Goal: Information Seeking & Learning: Compare options

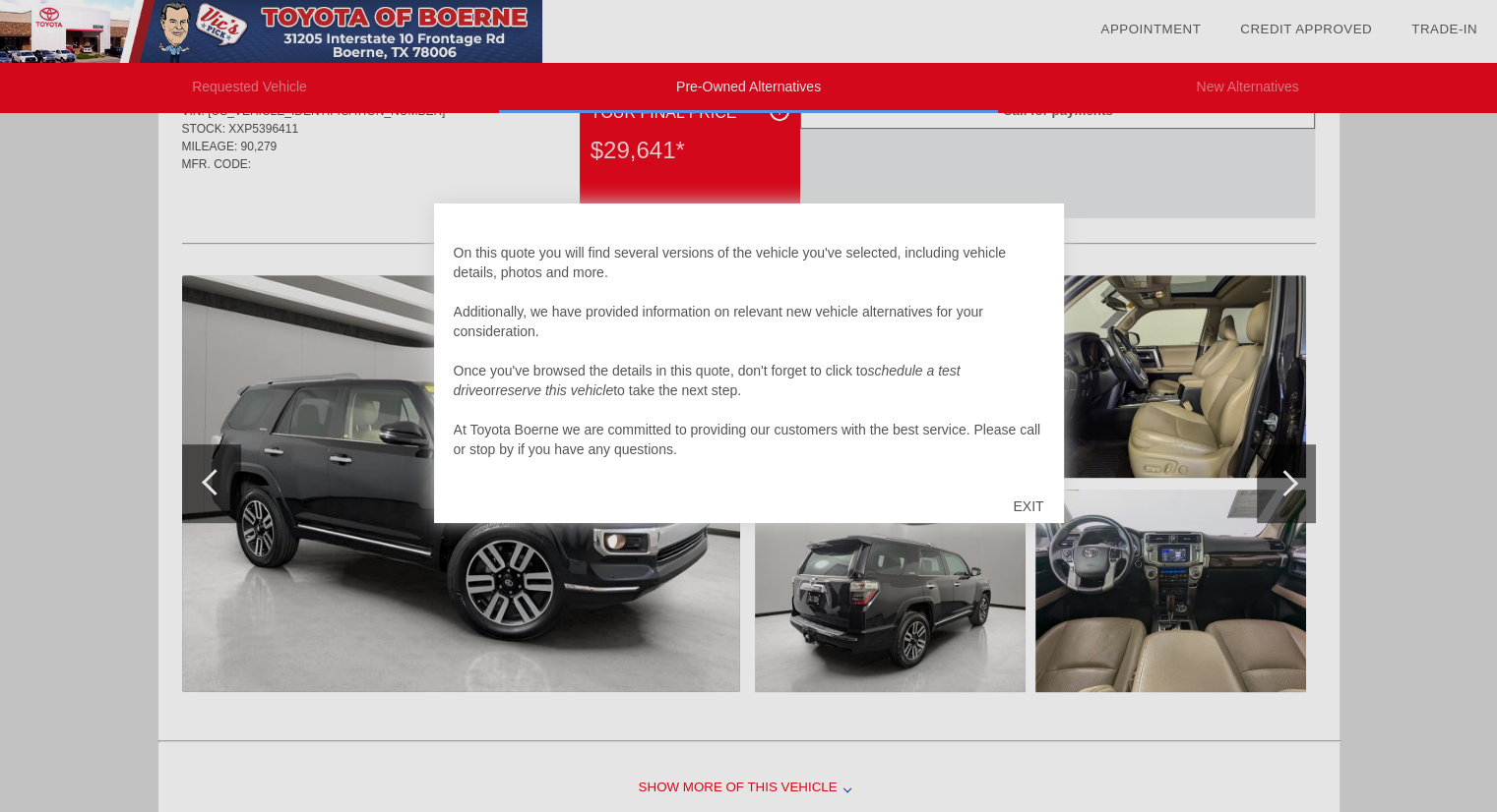
scroll to position [890, 0]
click at [1034, 501] on div "EXIT" at bounding box center [1028, 506] width 70 height 59
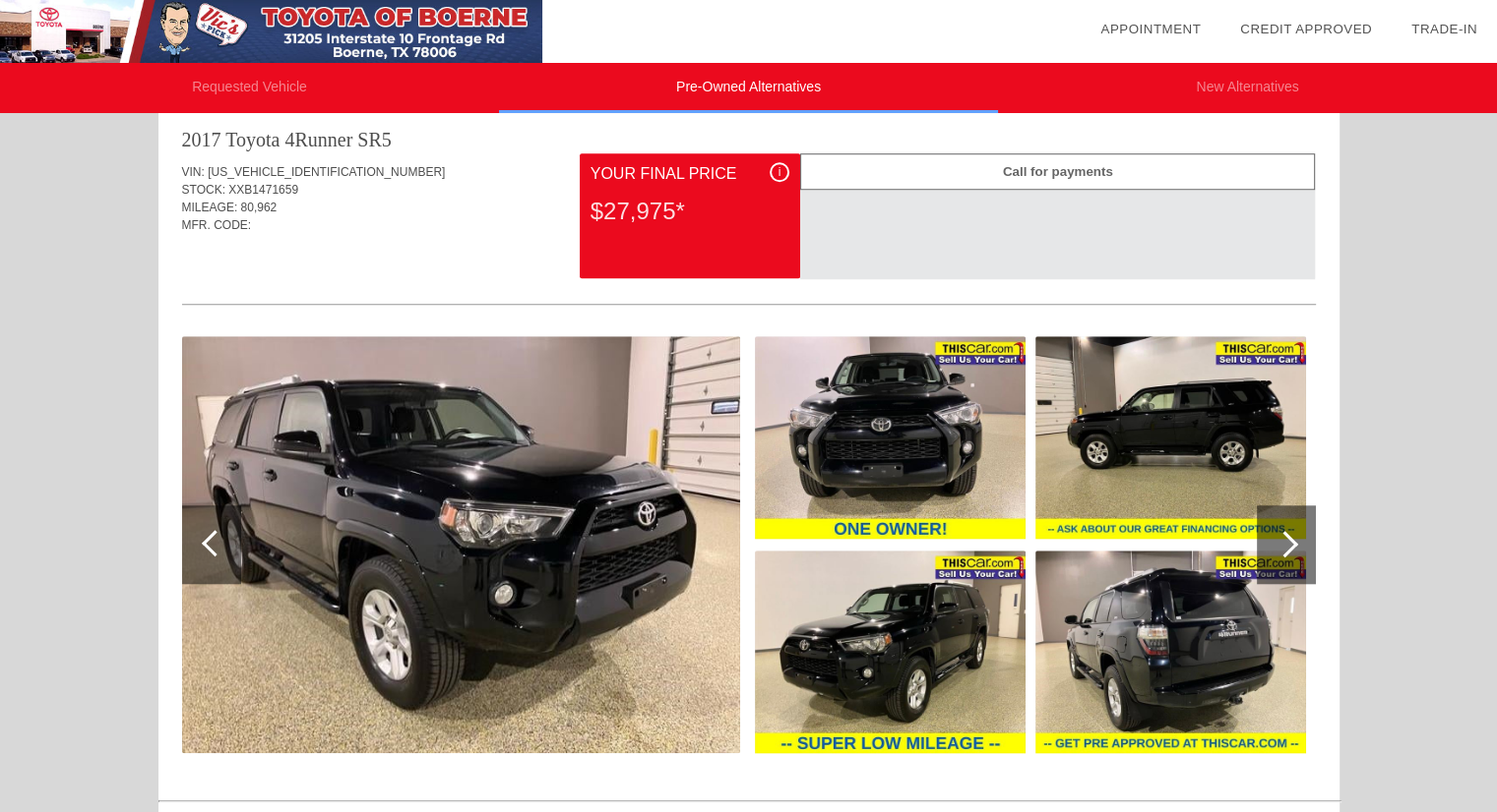
scroll to position [1635, 0]
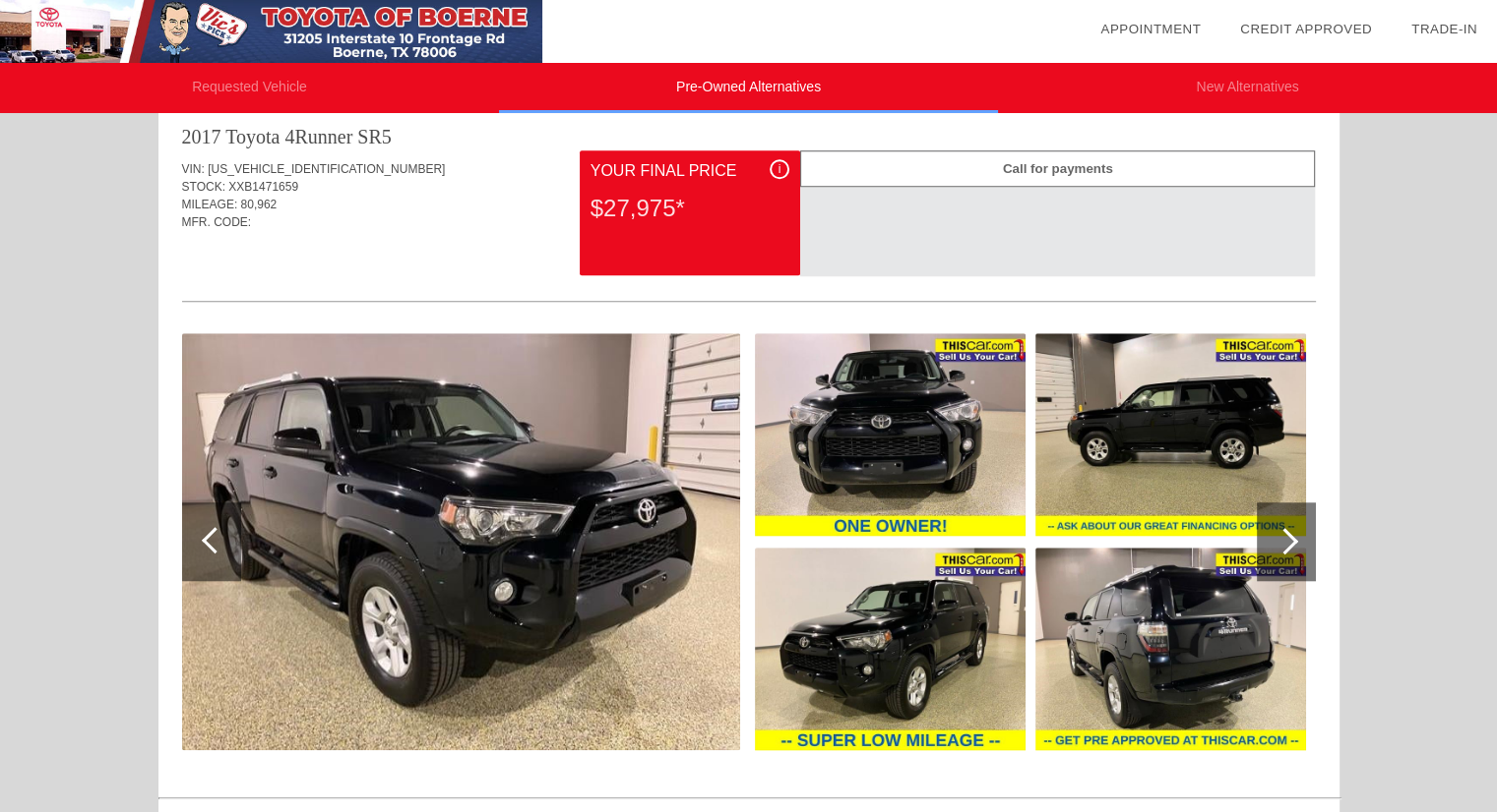
click at [1305, 524] on div at bounding box center [1286, 541] width 59 height 79
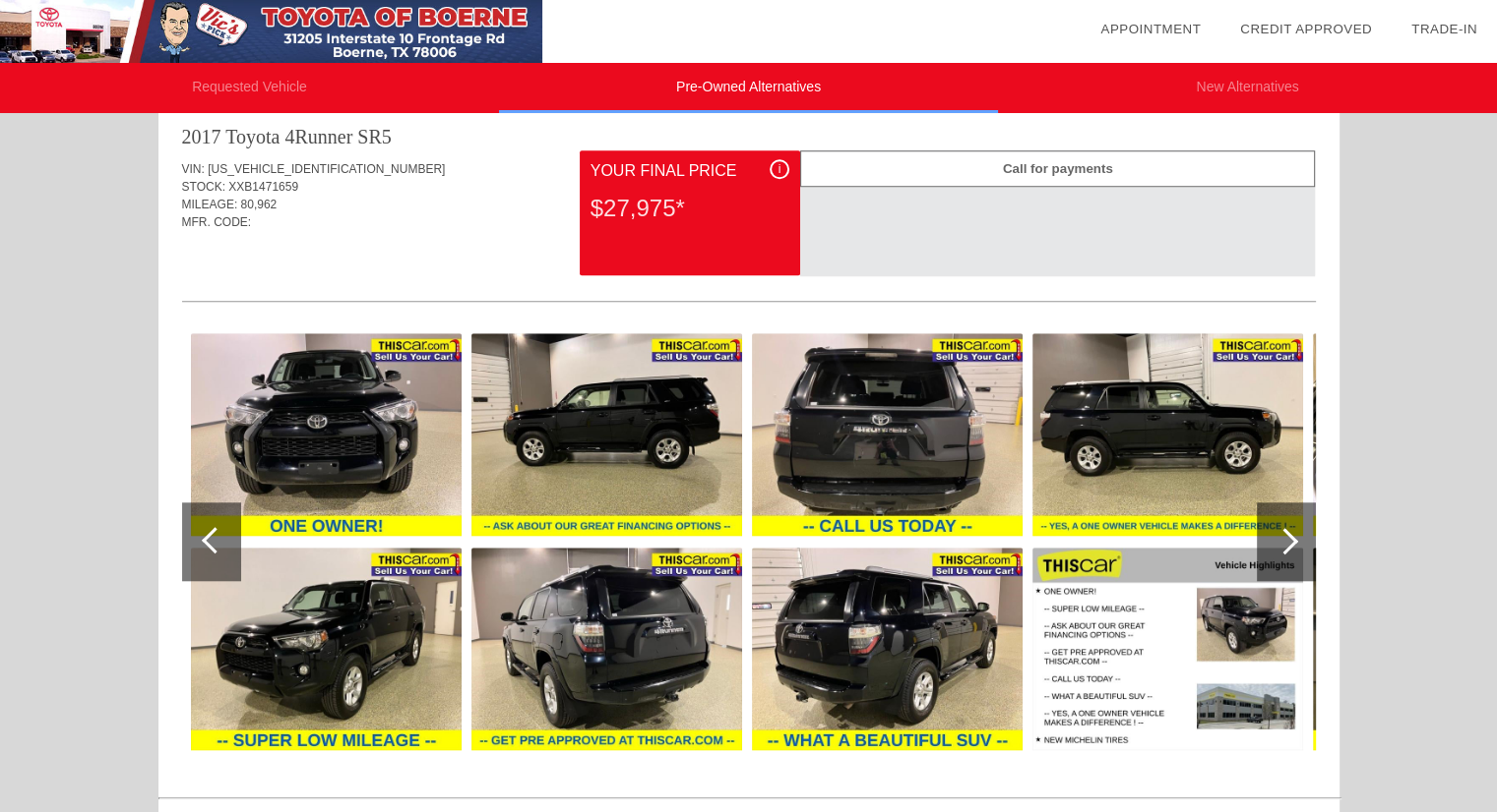
click at [1305, 524] on div at bounding box center [1286, 541] width 59 height 79
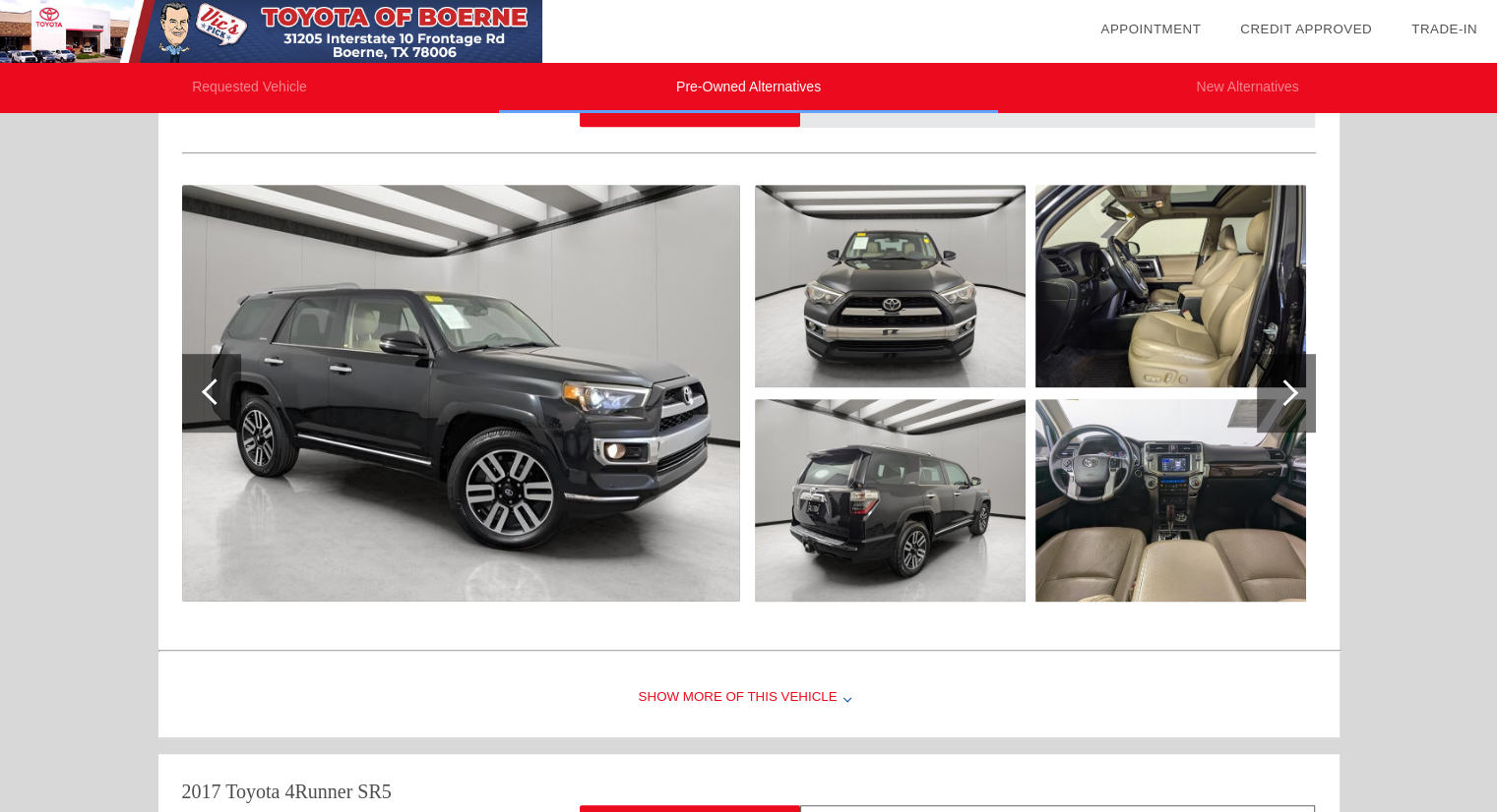
scroll to position [978, 0]
click at [1302, 395] on div at bounding box center [1286, 394] width 59 height 79
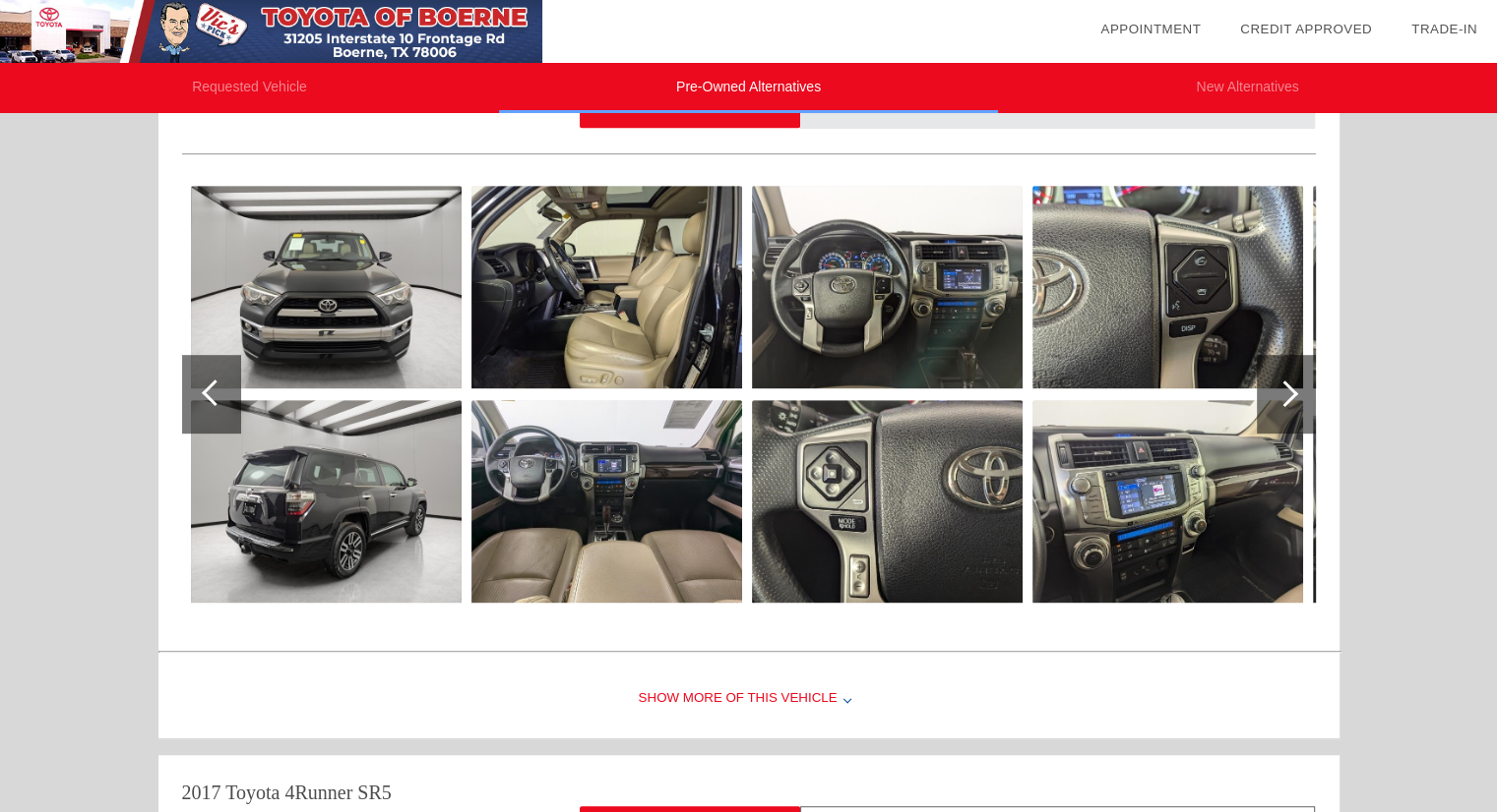
click at [1302, 395] on div at bounding box center [1286, 394] width 59 height 79
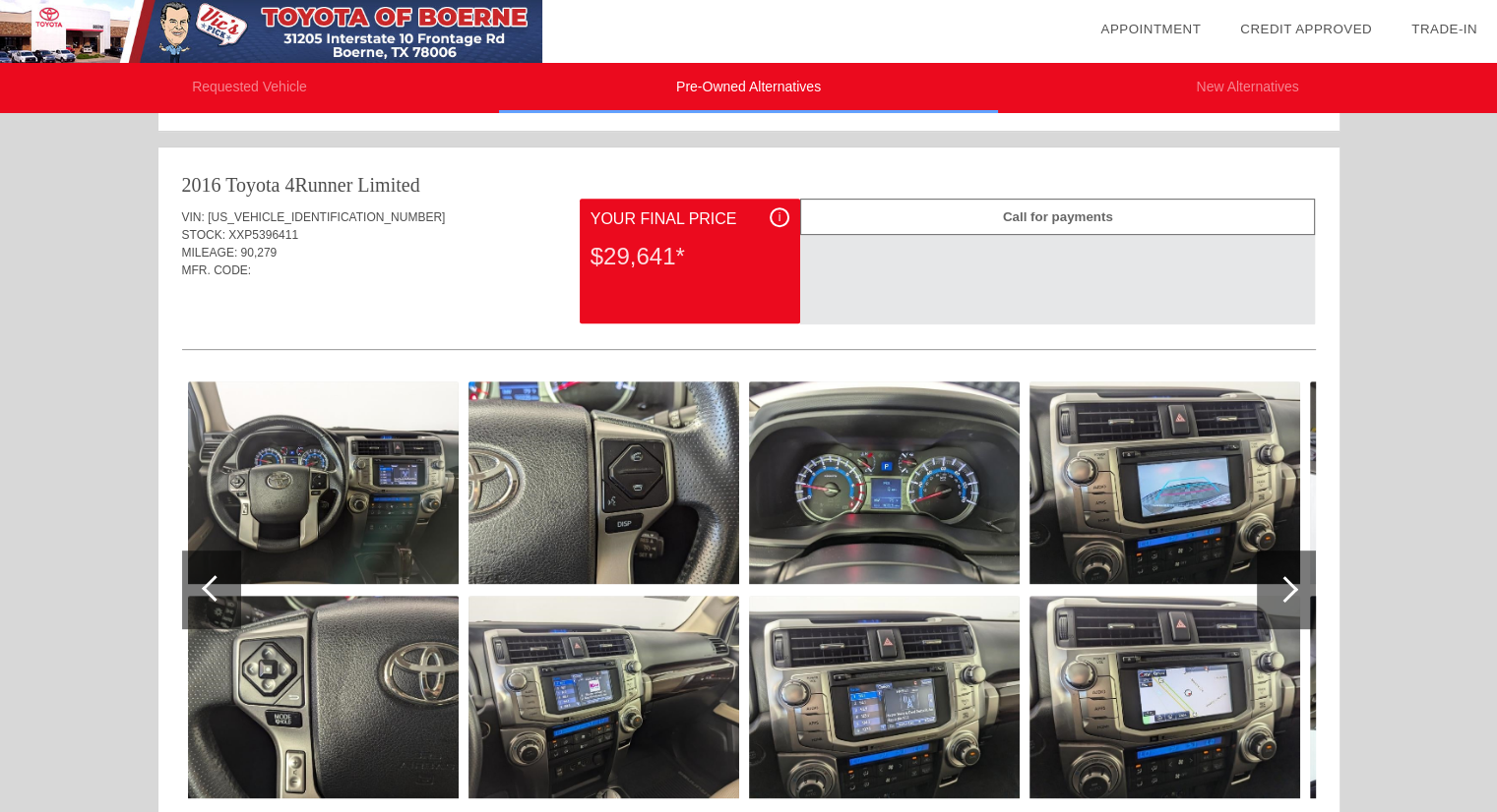
scroll to position [750, 0]
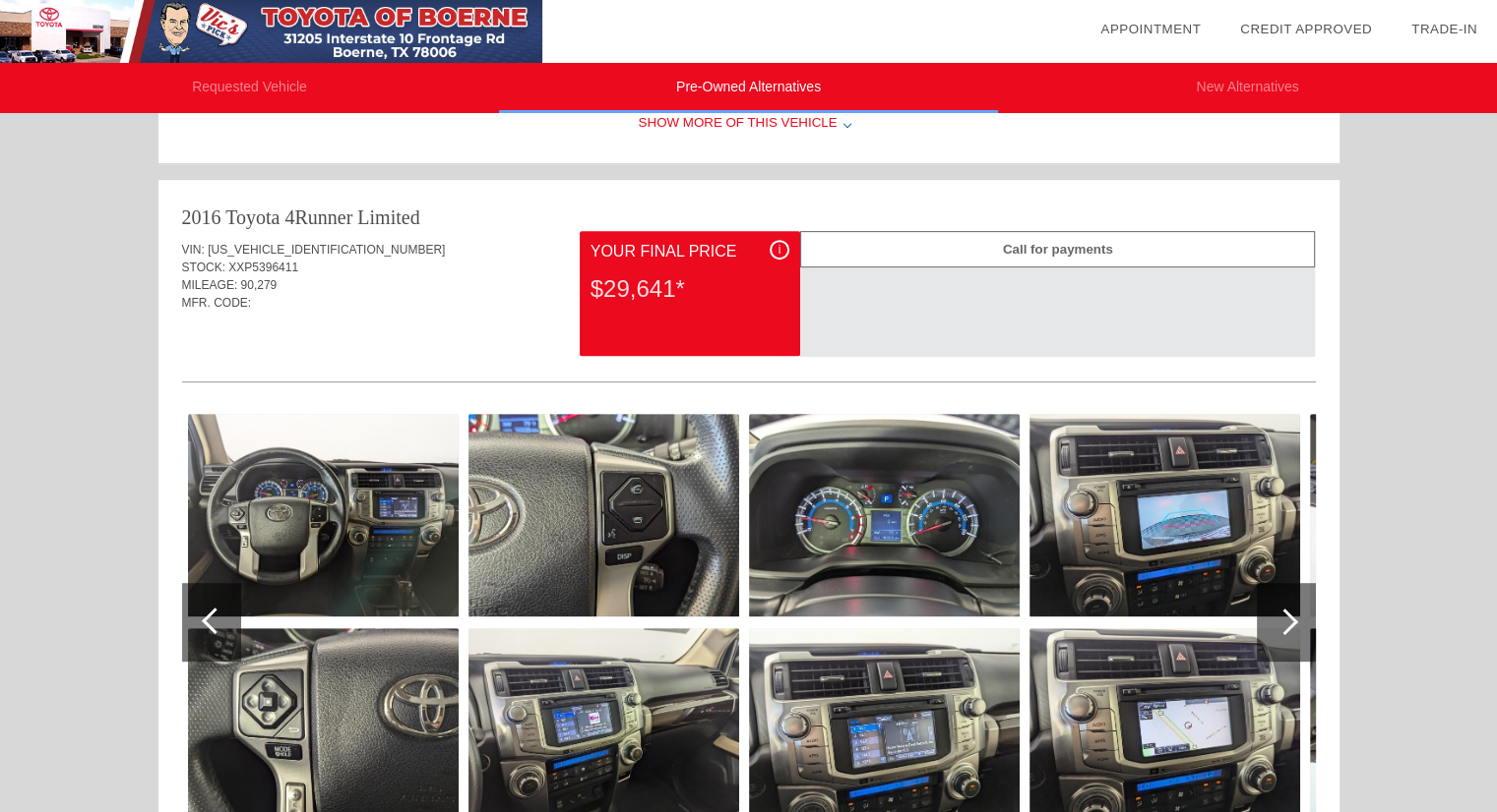
click at [350, 441] on img at bounding box center [324, 515] width 271 height 202
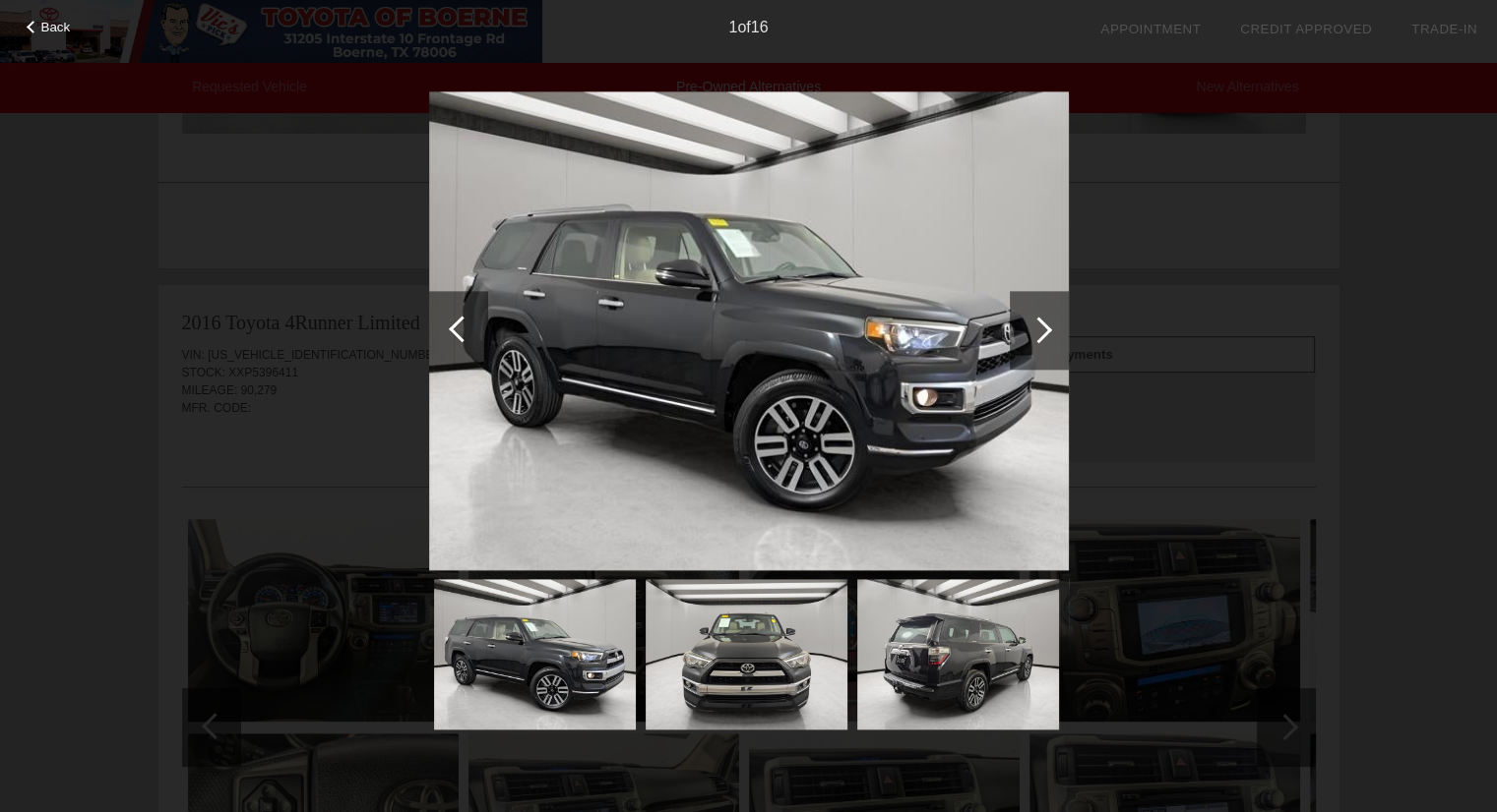
scroll to position [642, 0]
click at [1036, 333] on div at bounding box center [1039, 330] width 27 height 27
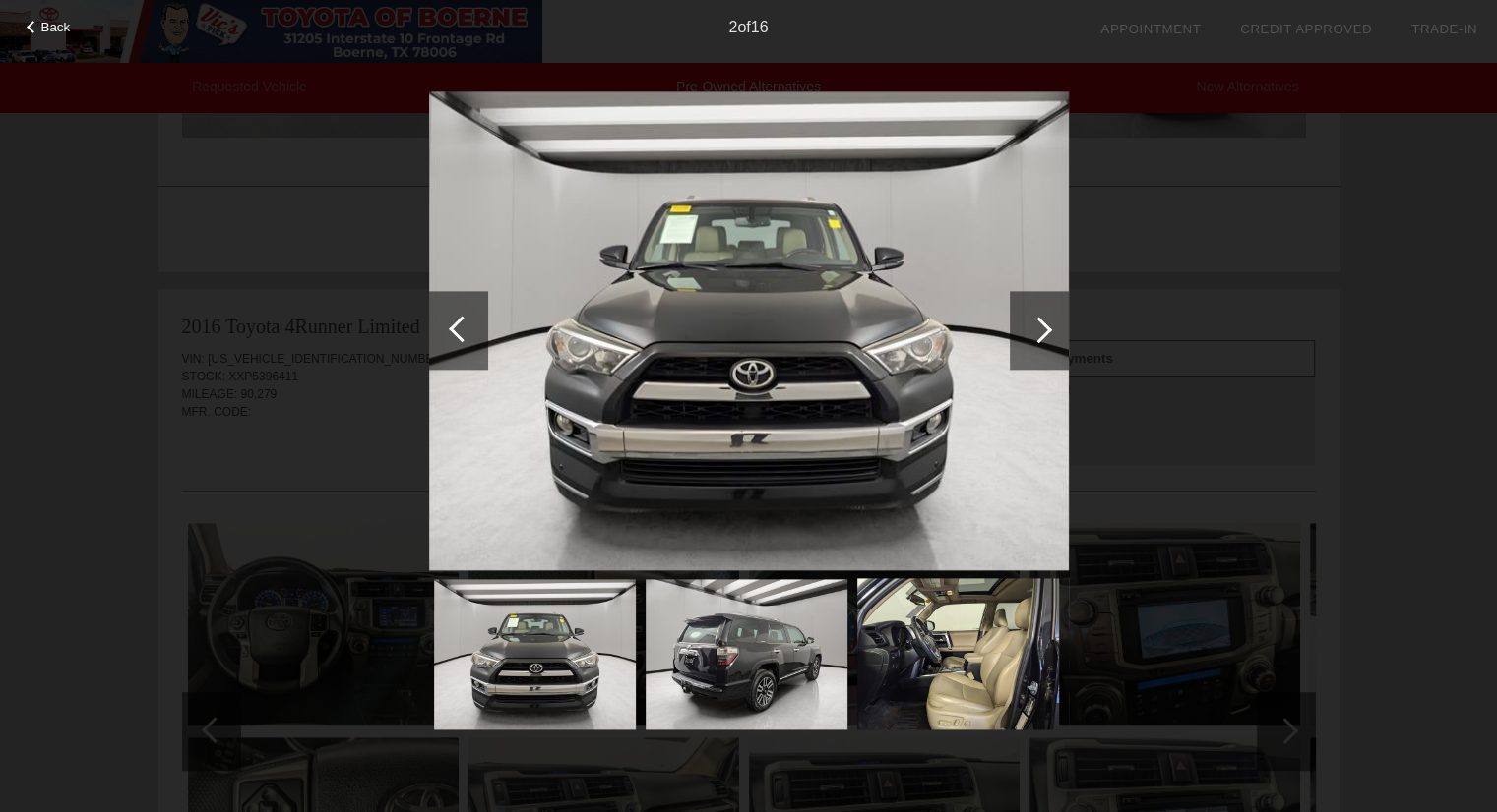
click at [1036, 333] on div at bounding box center [1039, 330] width 27 height 27
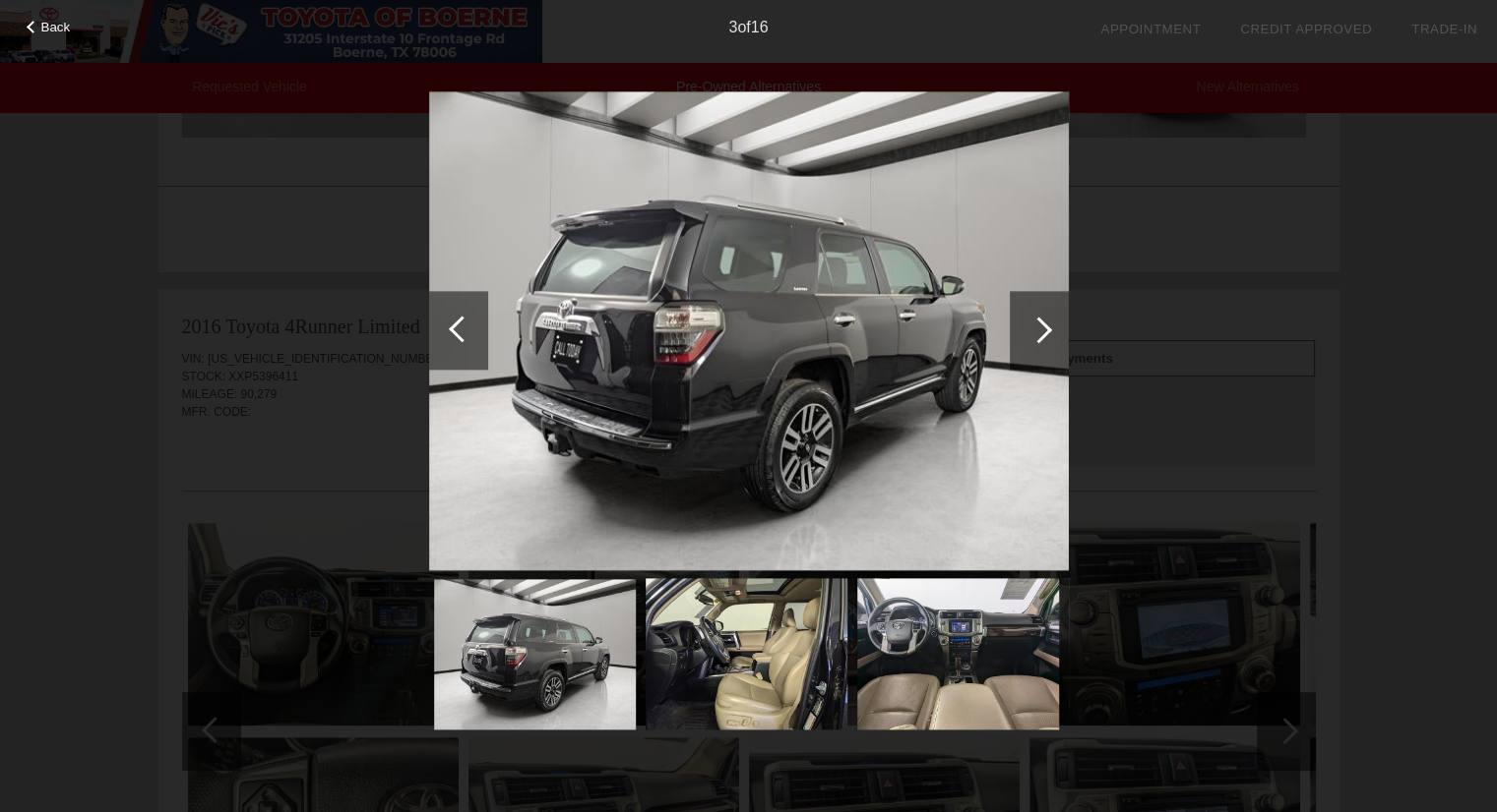
click at [1036, 333] on div at bounding box center [1039, 330] width 27 height 27
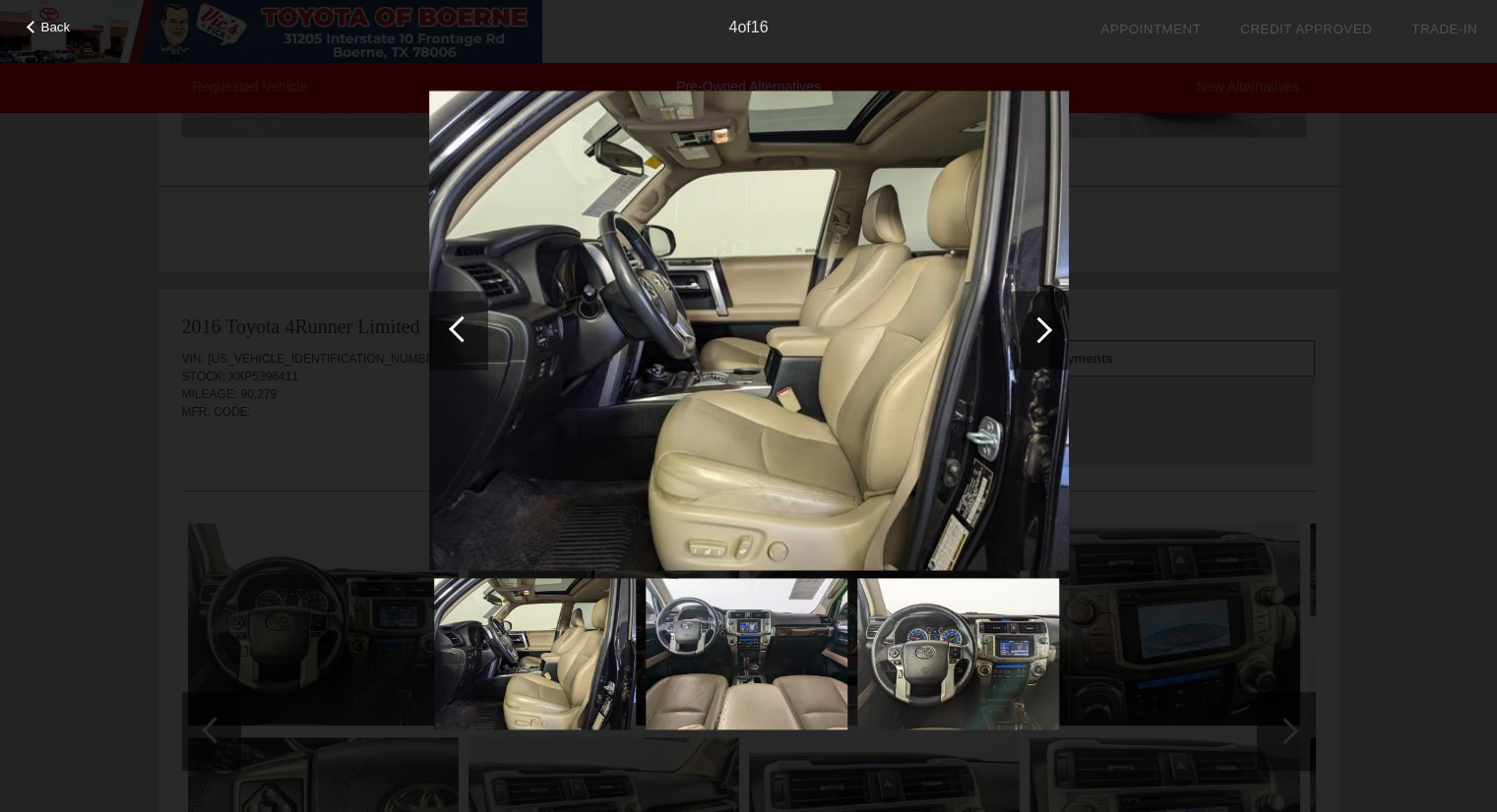
click at [1036, 333] on div at bounding box center [1039, 330] width 27 height 27
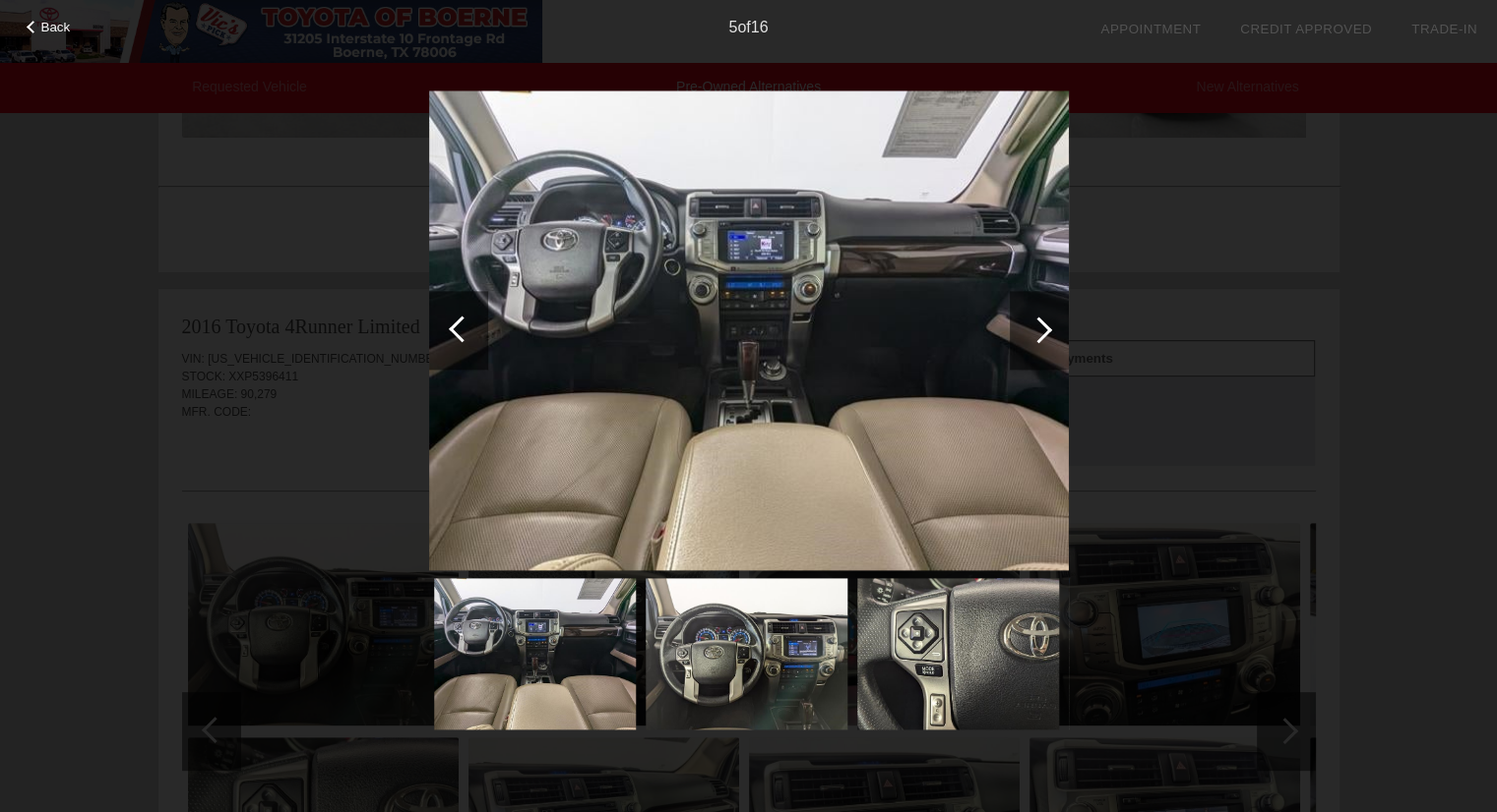
click at [1036, 333] on div at bounding box center [1039, 330] width 27 height 27
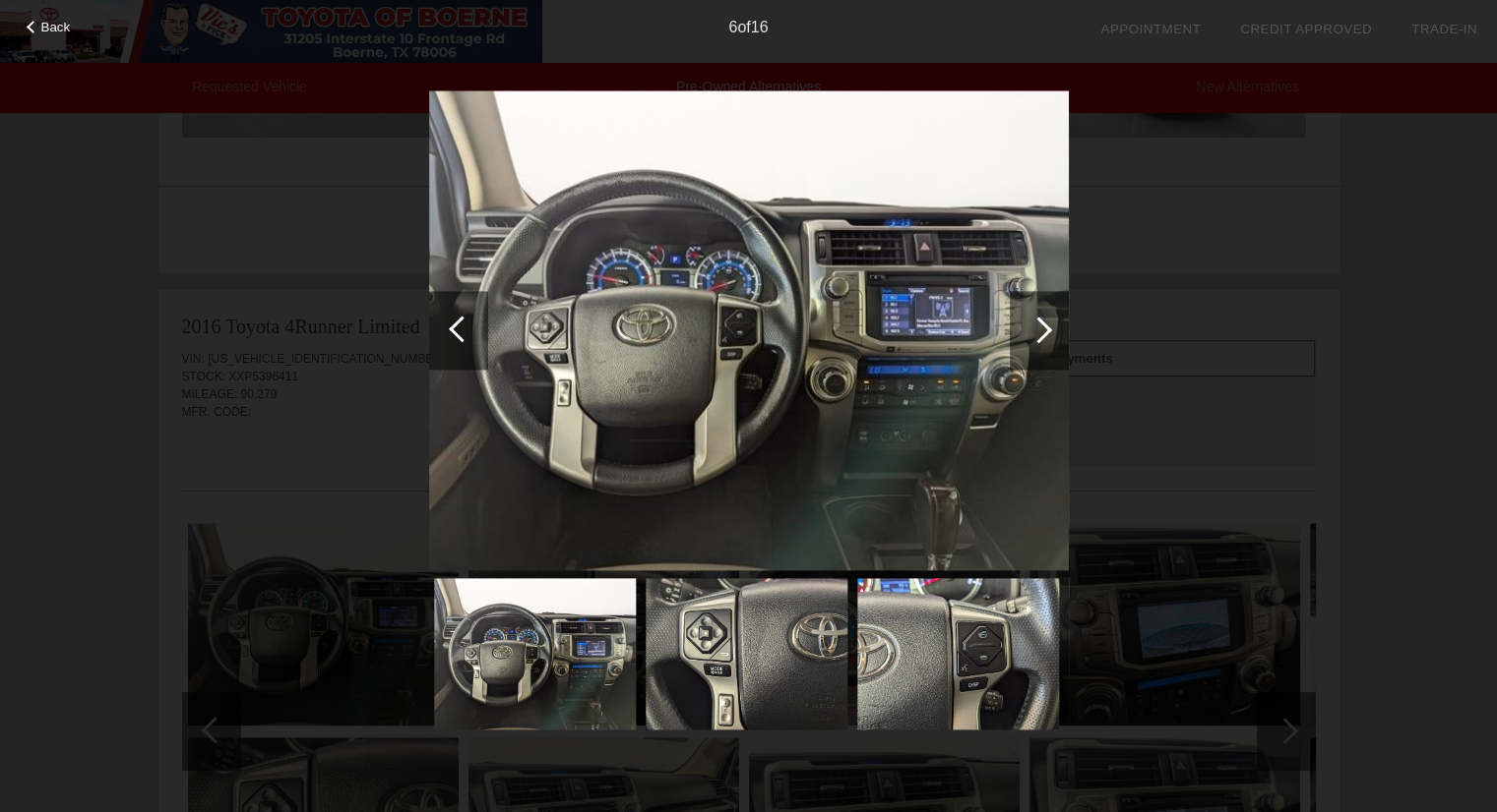
click at [1036, 333] on div at bounding box center [1039, 330] width 27 height 27
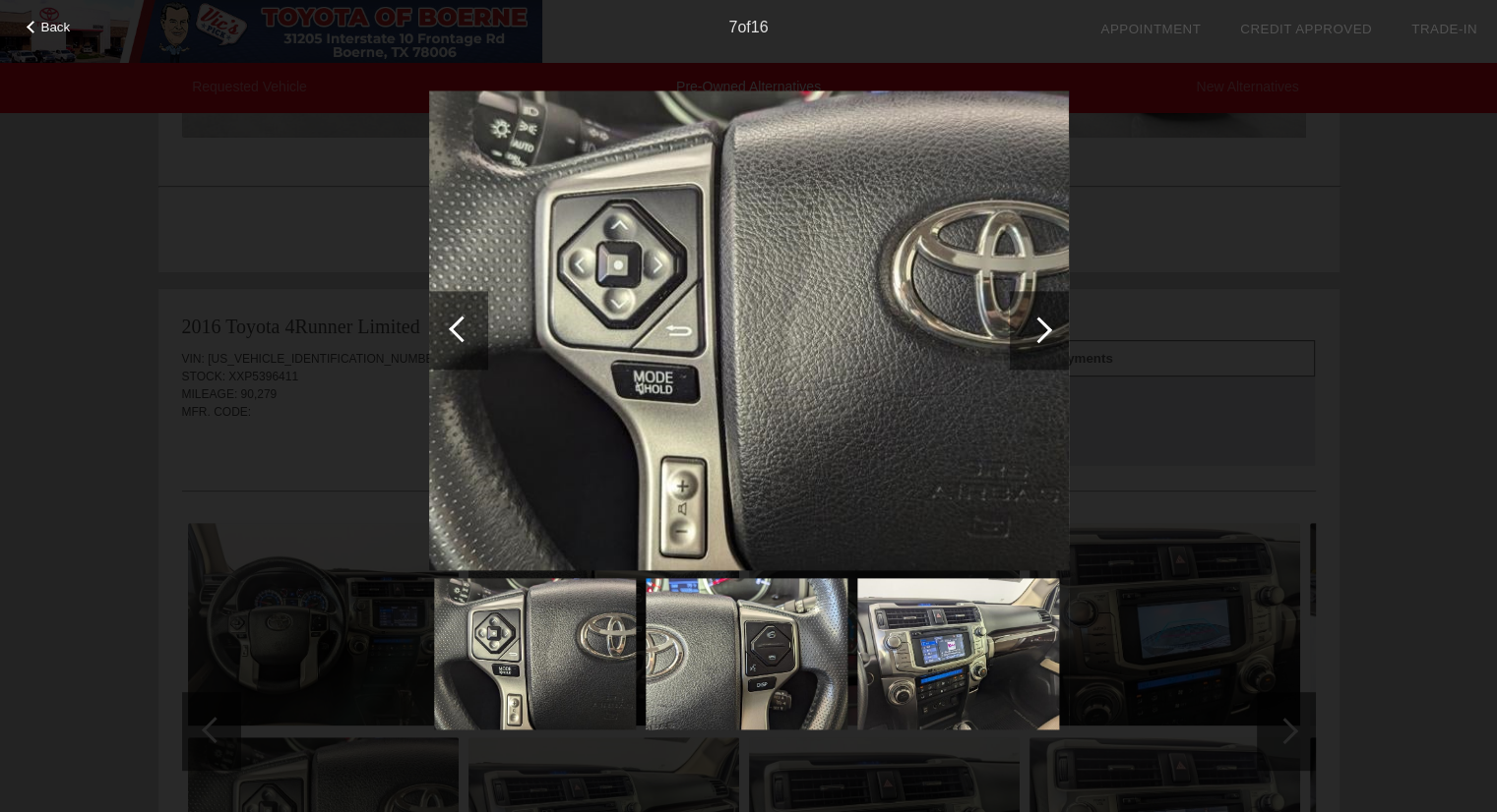
click at [1036, 333] on div at bounding box center [1039, 330] width 27 height 27
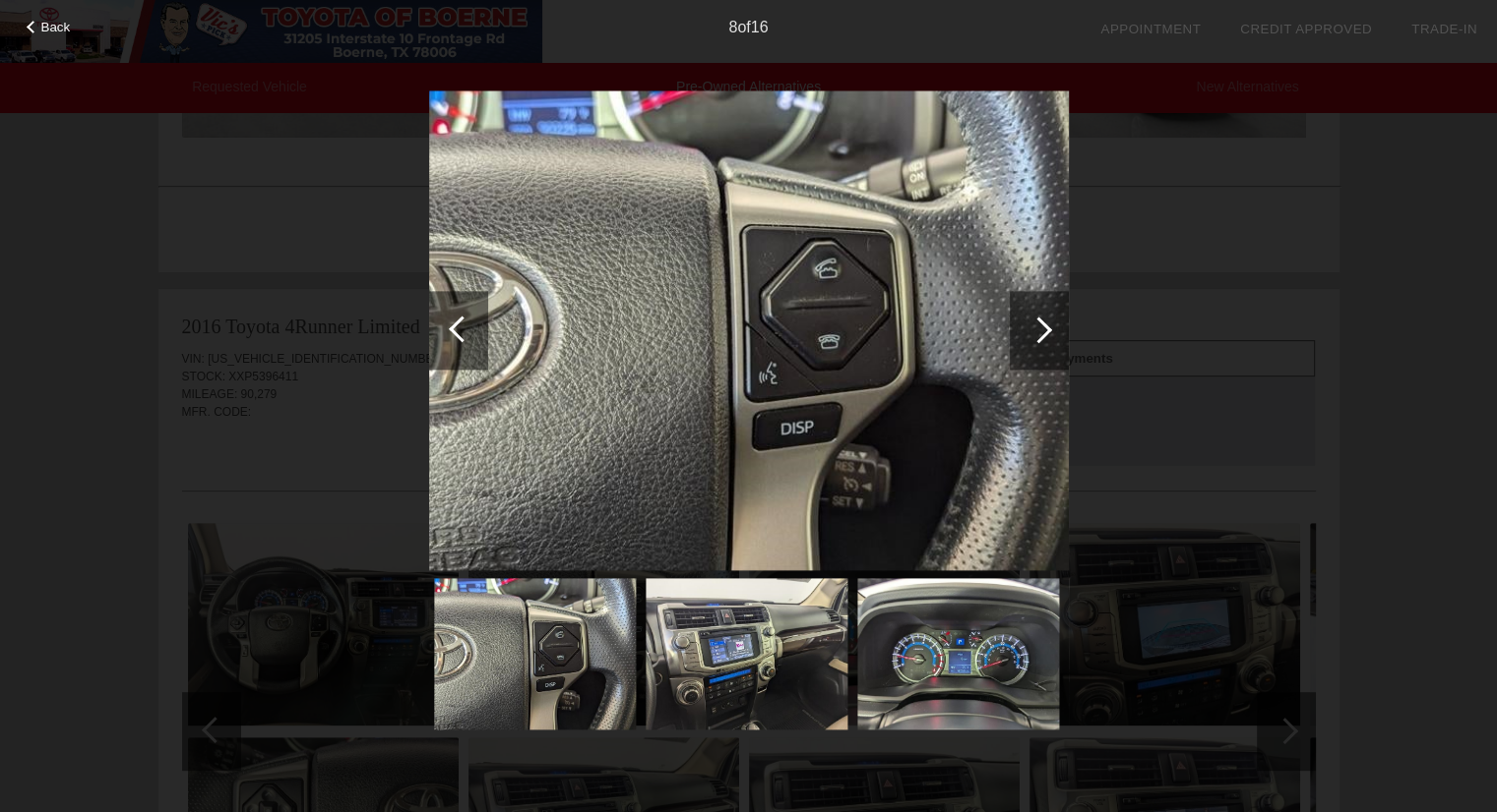
click at [1036, 333] on div at bounding box center [1039, 330] width 27 height 27
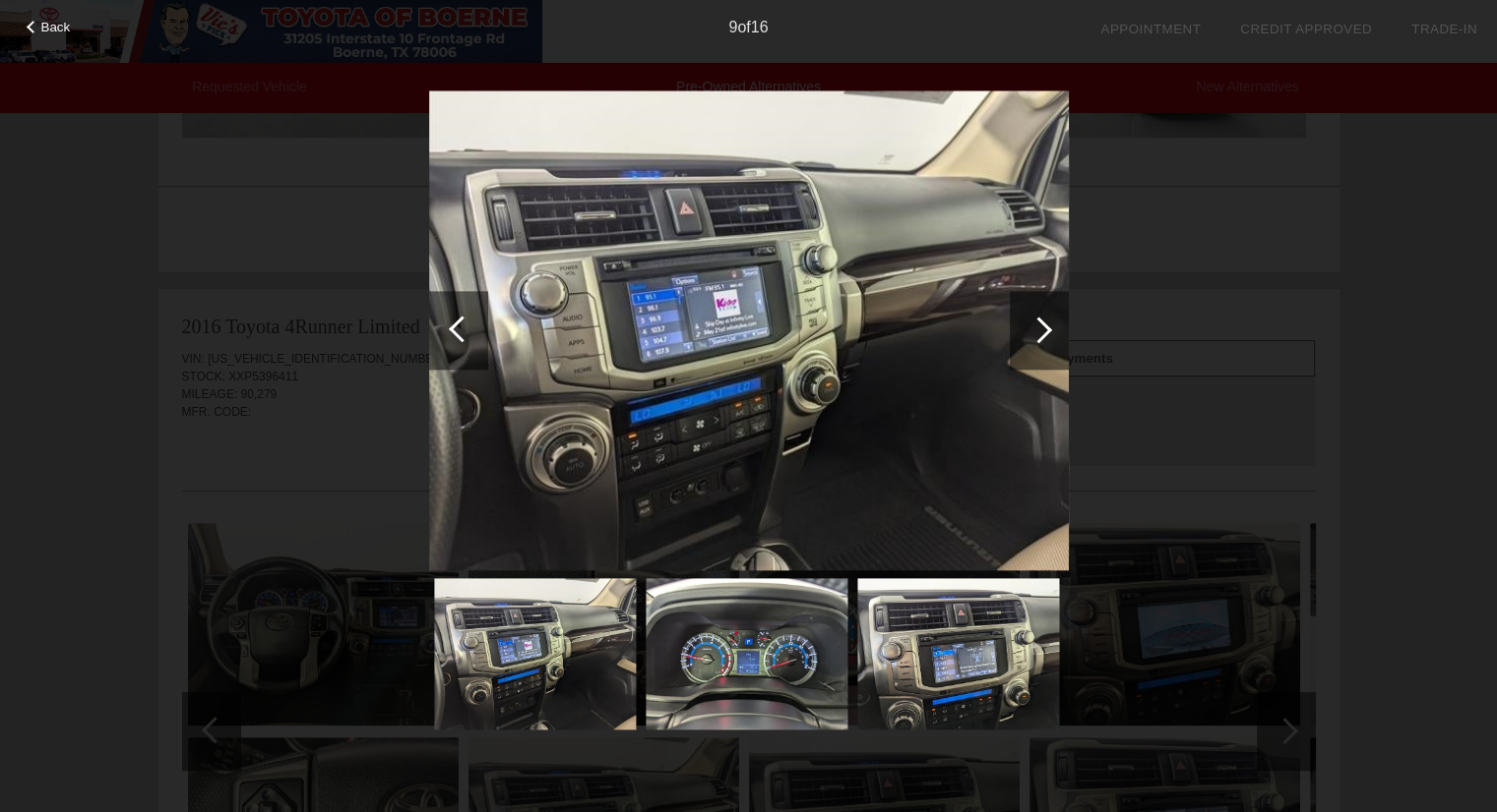
click at [1036, 333] on div at bounding box center [1039, 330] width 27 height 27
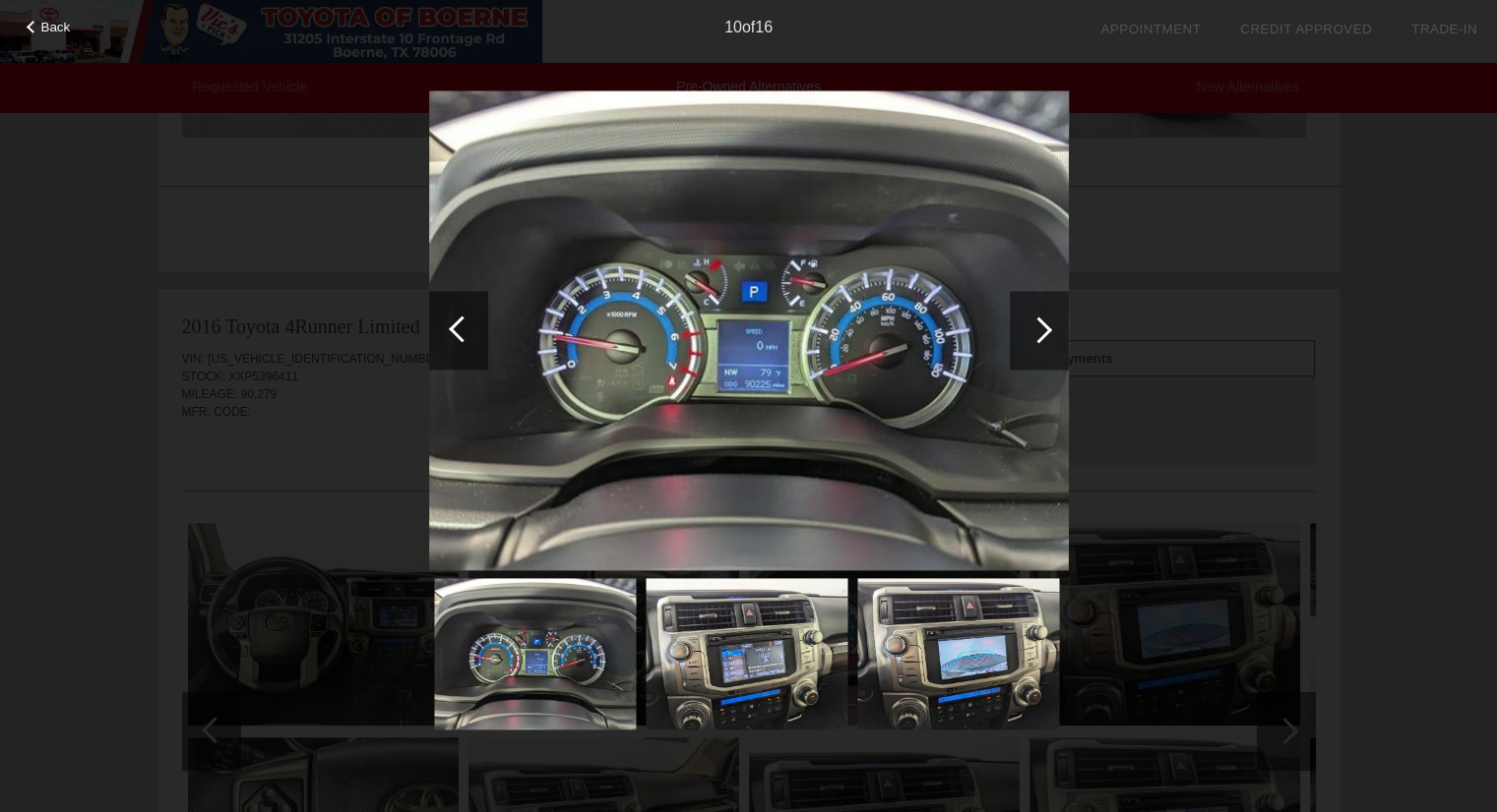
click at [1036, 333] on div at bounding box center [1039, 330] width 27 height 27
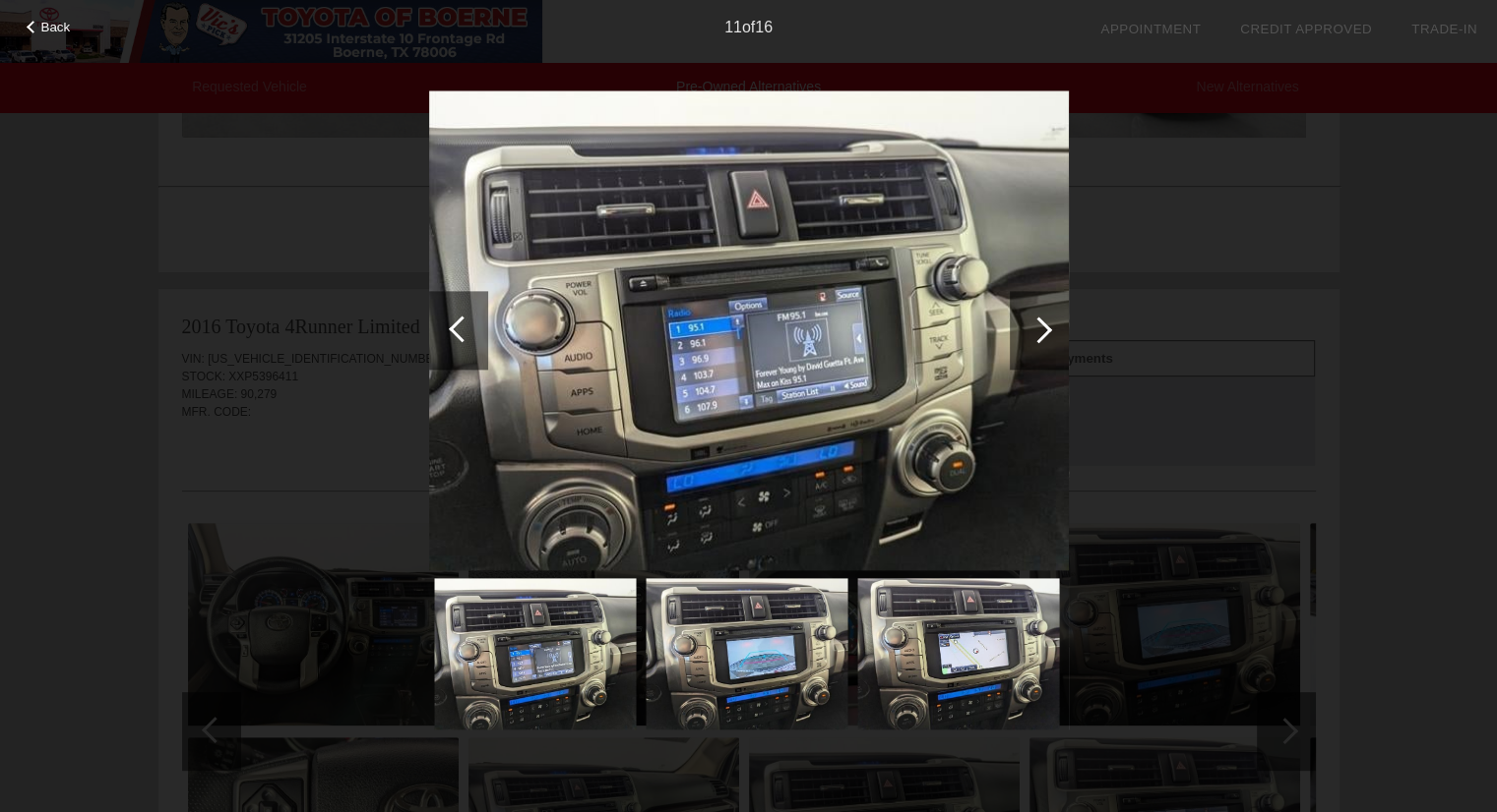
click at [1036, 333] on div at bounding box center [1039, 330] width 27 height 27
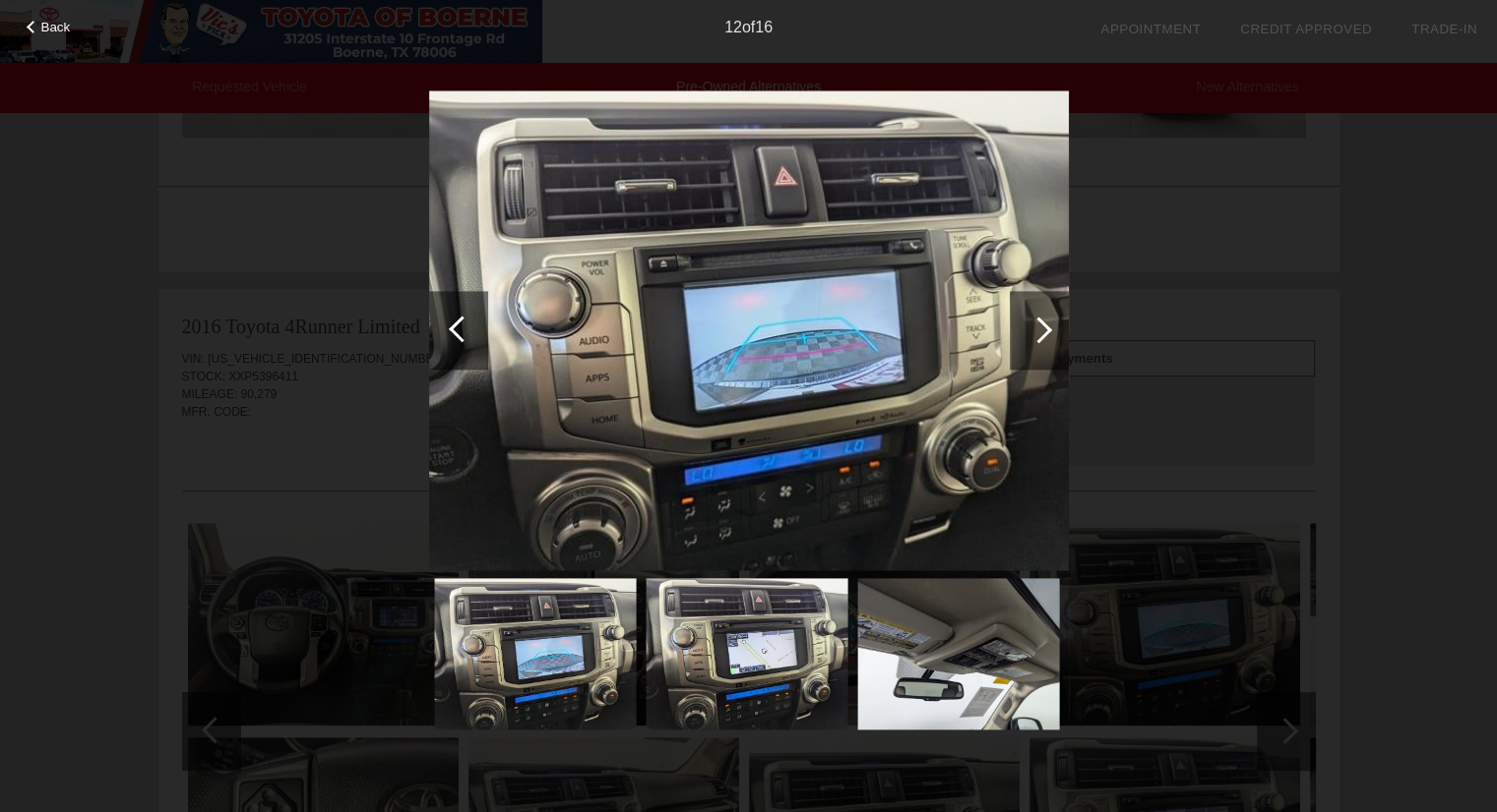
click at [1036, 333] on div at bounding box center [1039, 330] width 27 height 27
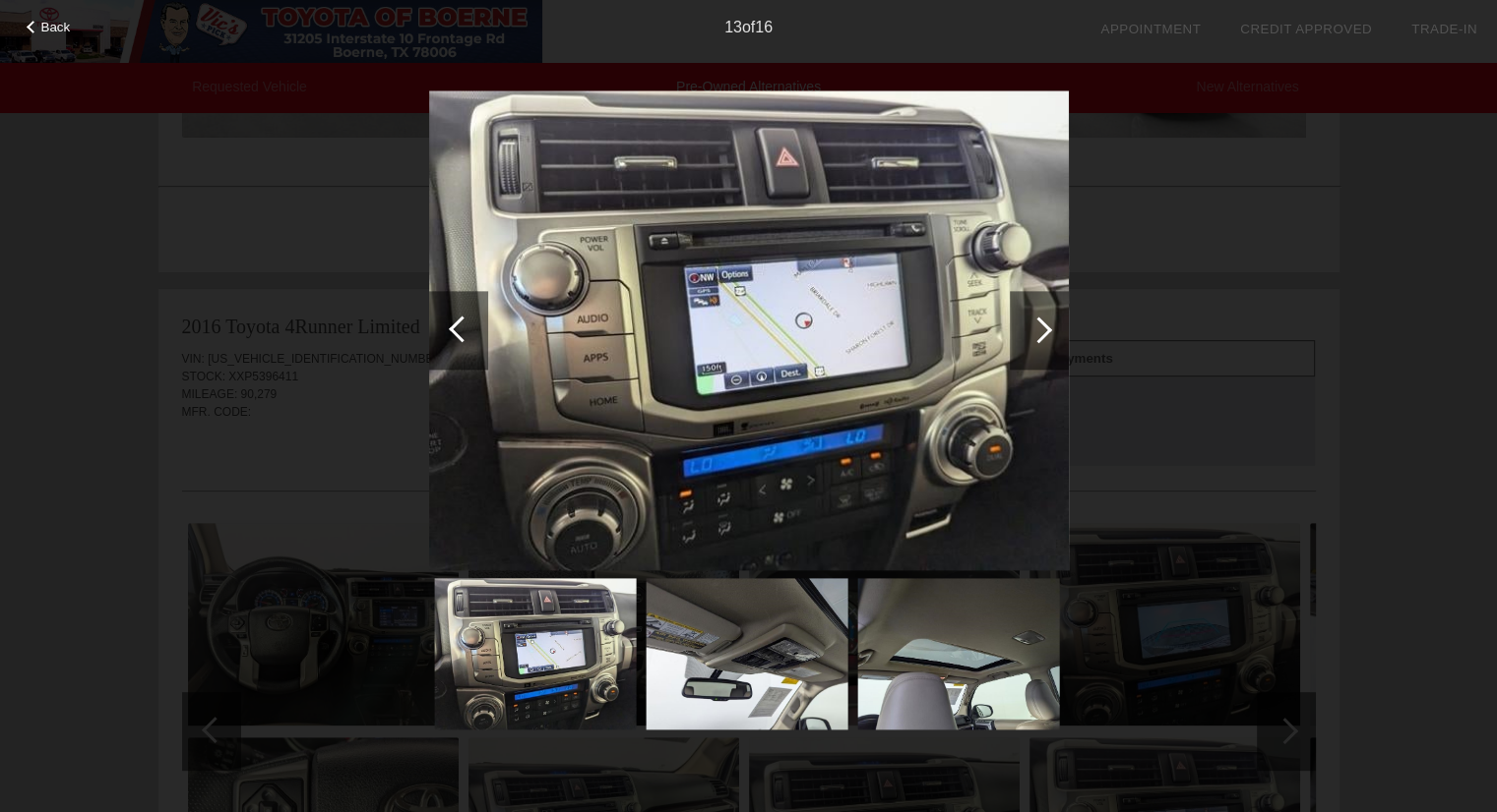
click at [1036, 333] on div at bounding box center [1039, 330] width 27 height 27
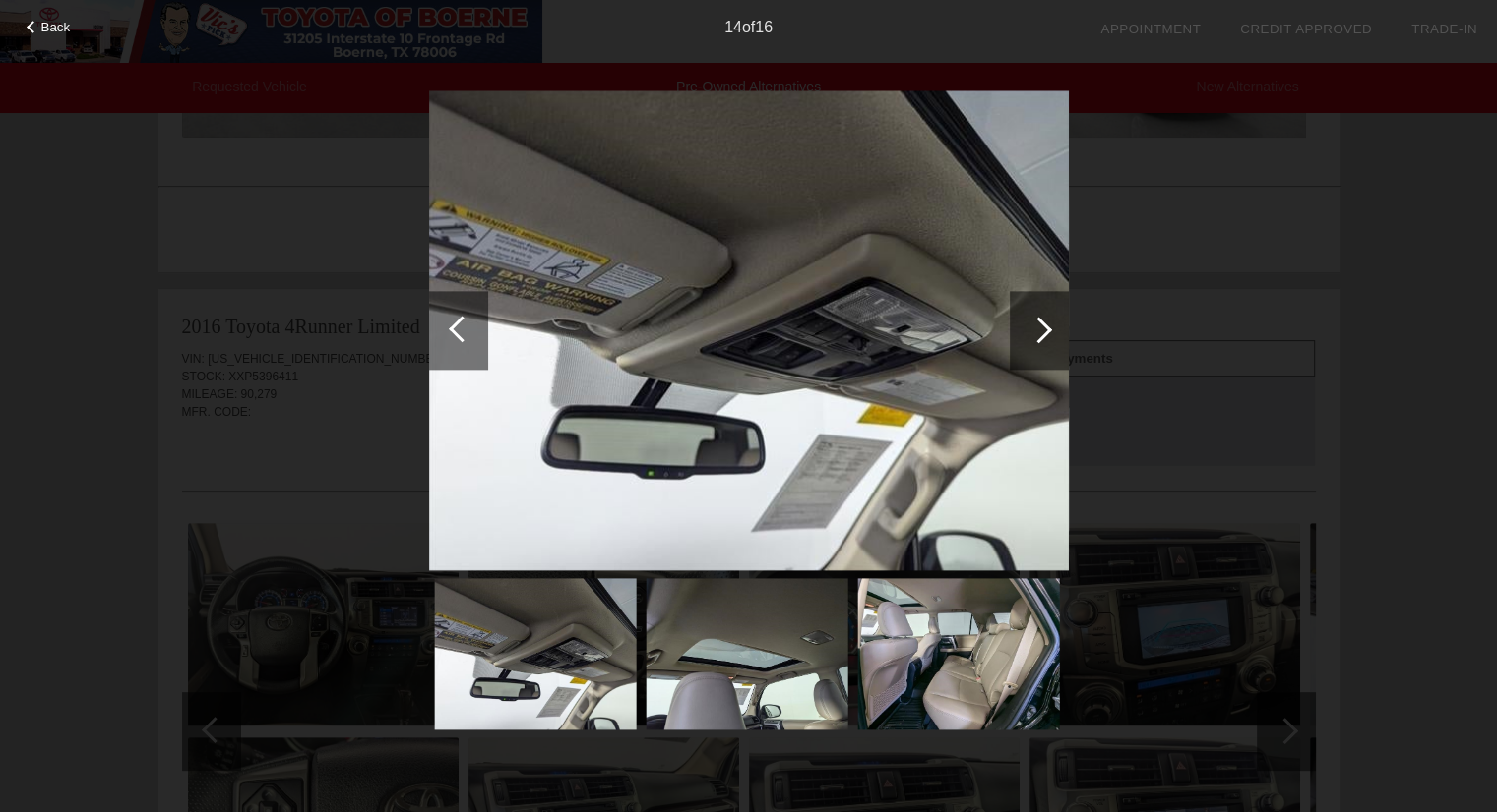
click at [1036, 333] on div at bounding box center [1039, 330] width 27 height 27
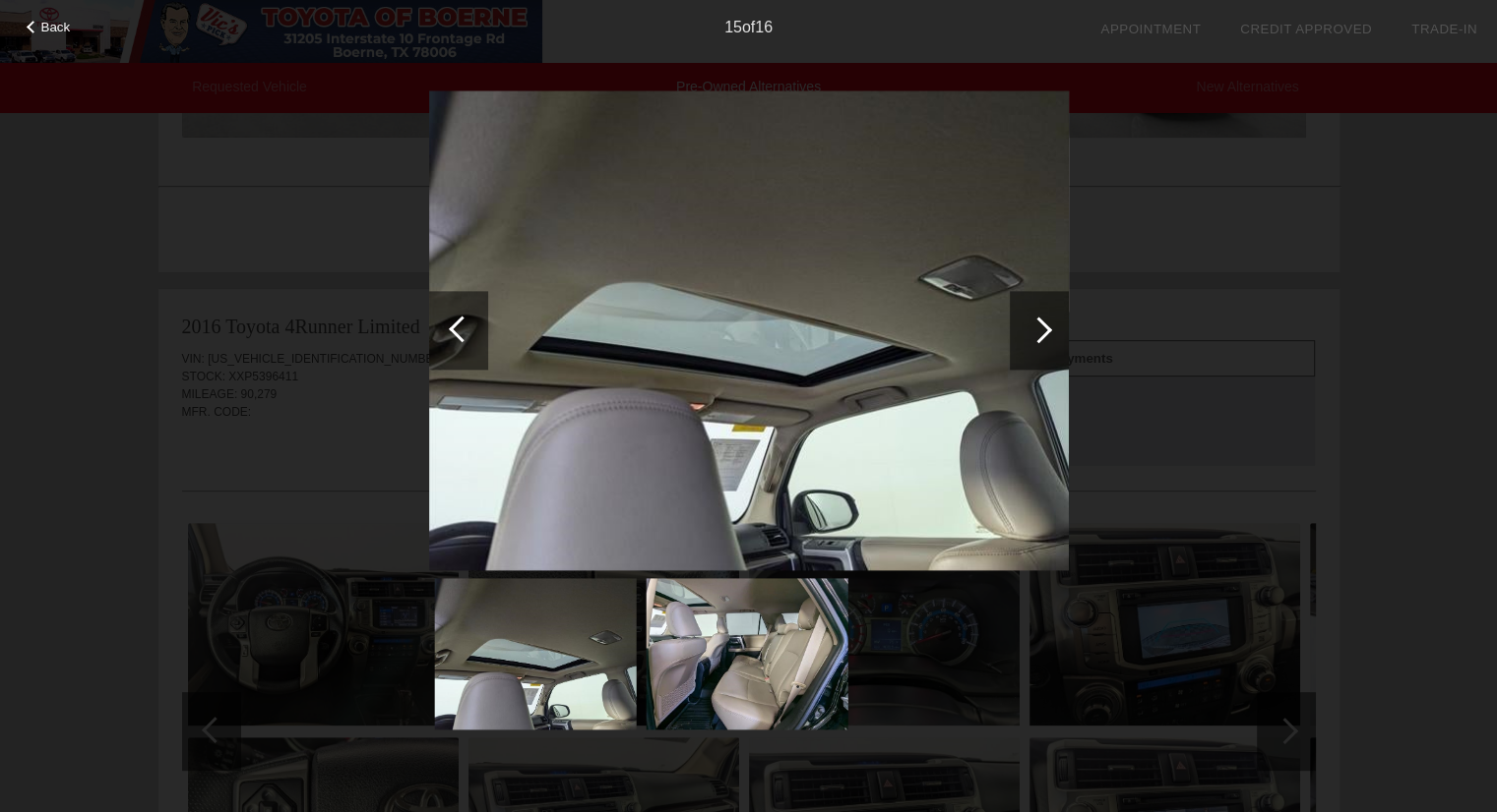
click at [1036, 333] on div at bounding box center [1039, 330] width 27 height 27
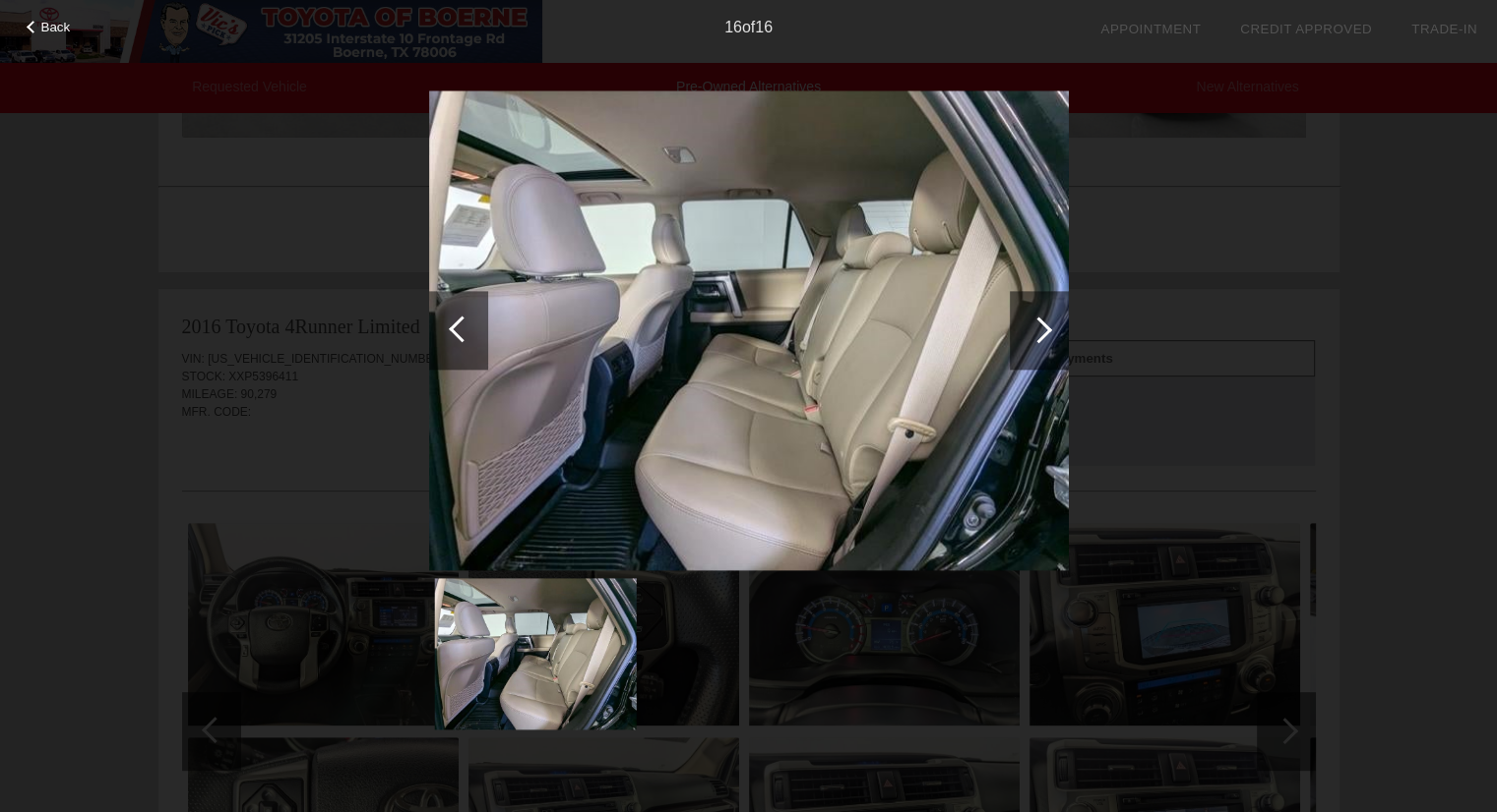
click at [1036, 333] on div at bounding box center [1039, 330] width 27 height 27
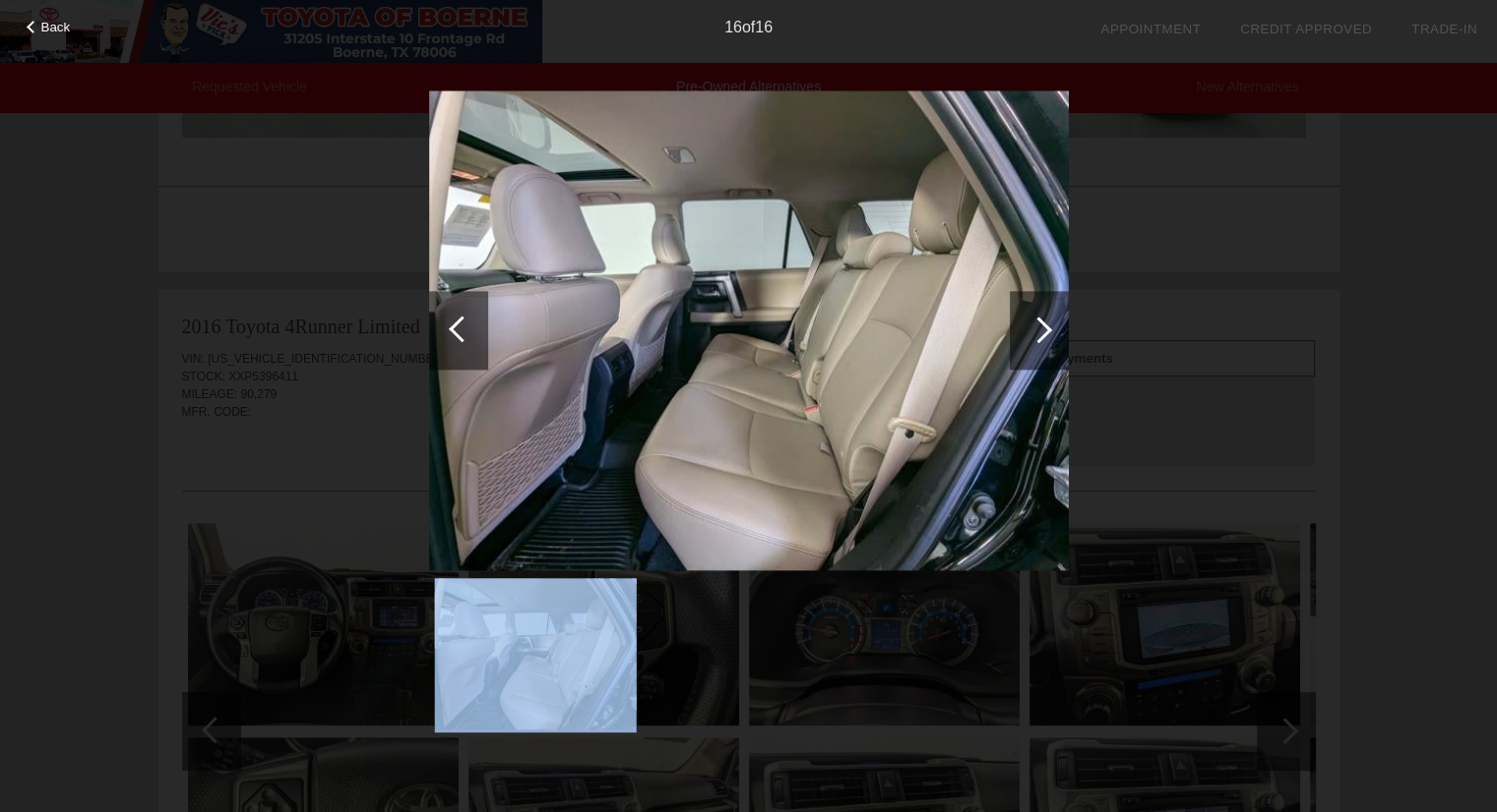
drag, startPoint x: 1036, startPoint y: 333, endPoint x: 1337, endPoint y: 357, distance: 302.0
click at [1337, 357] on div "Back 16 of 16" at bounding box center [748, 406] width 1497 height 812
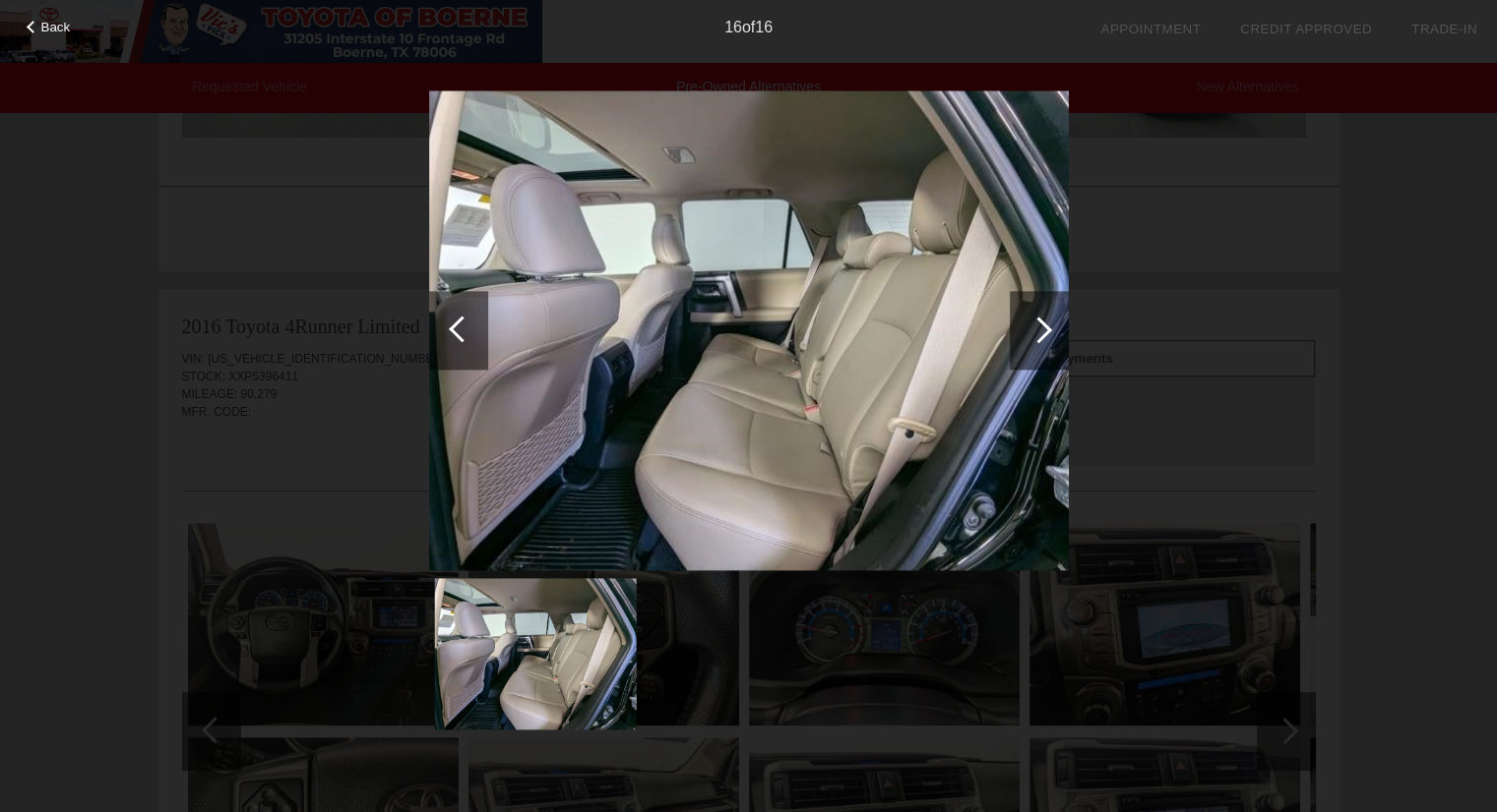
click at [1337, 357] on div "Back 16 of 16" at bounding box center [748, 406] width 1497 height 812
click at [456, 328] on div at bounding box center [461, 329] width 27 height 27
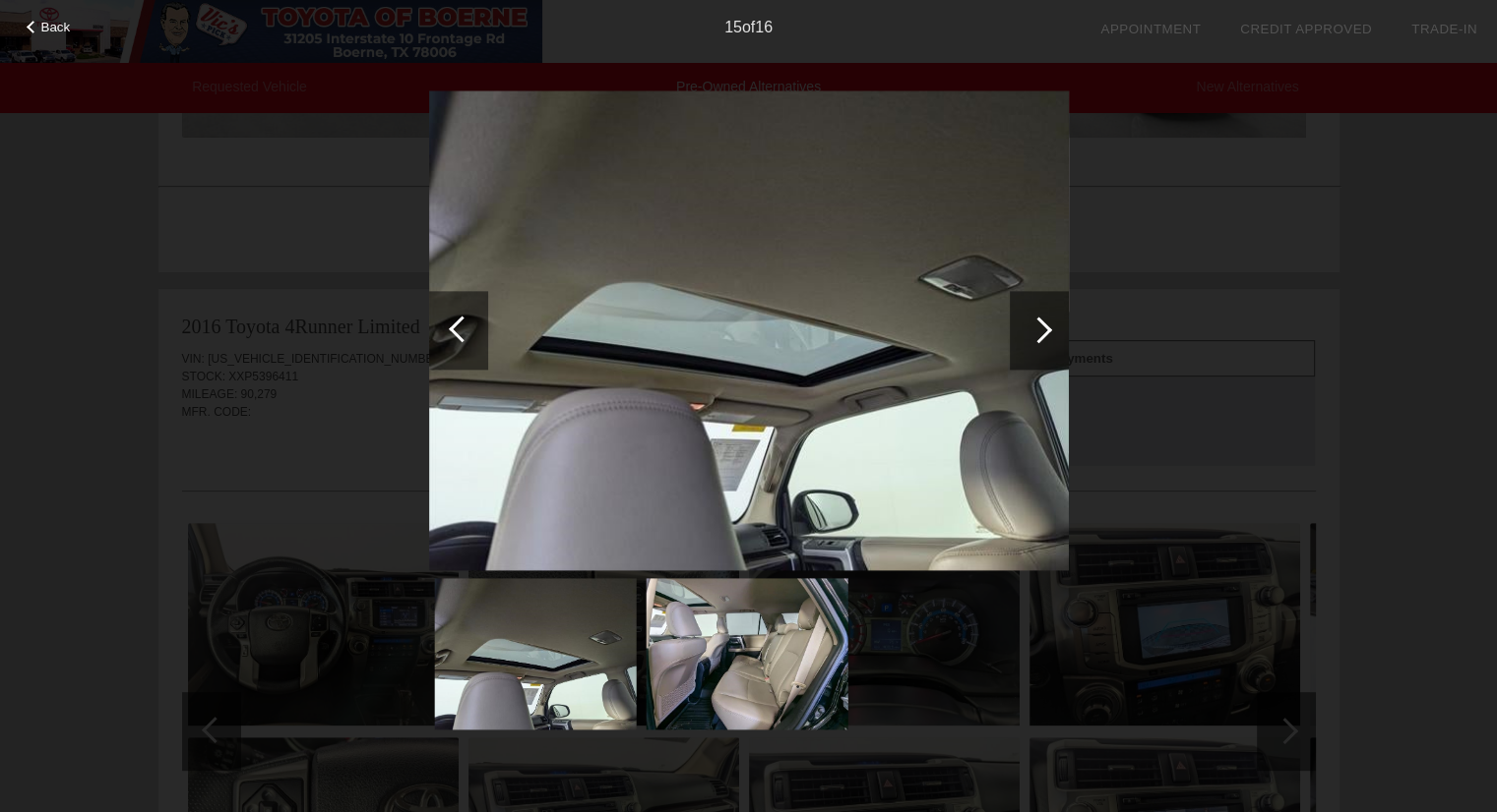
click at [456, 328] on div at bounding box center [461, 329] width 27 height 27
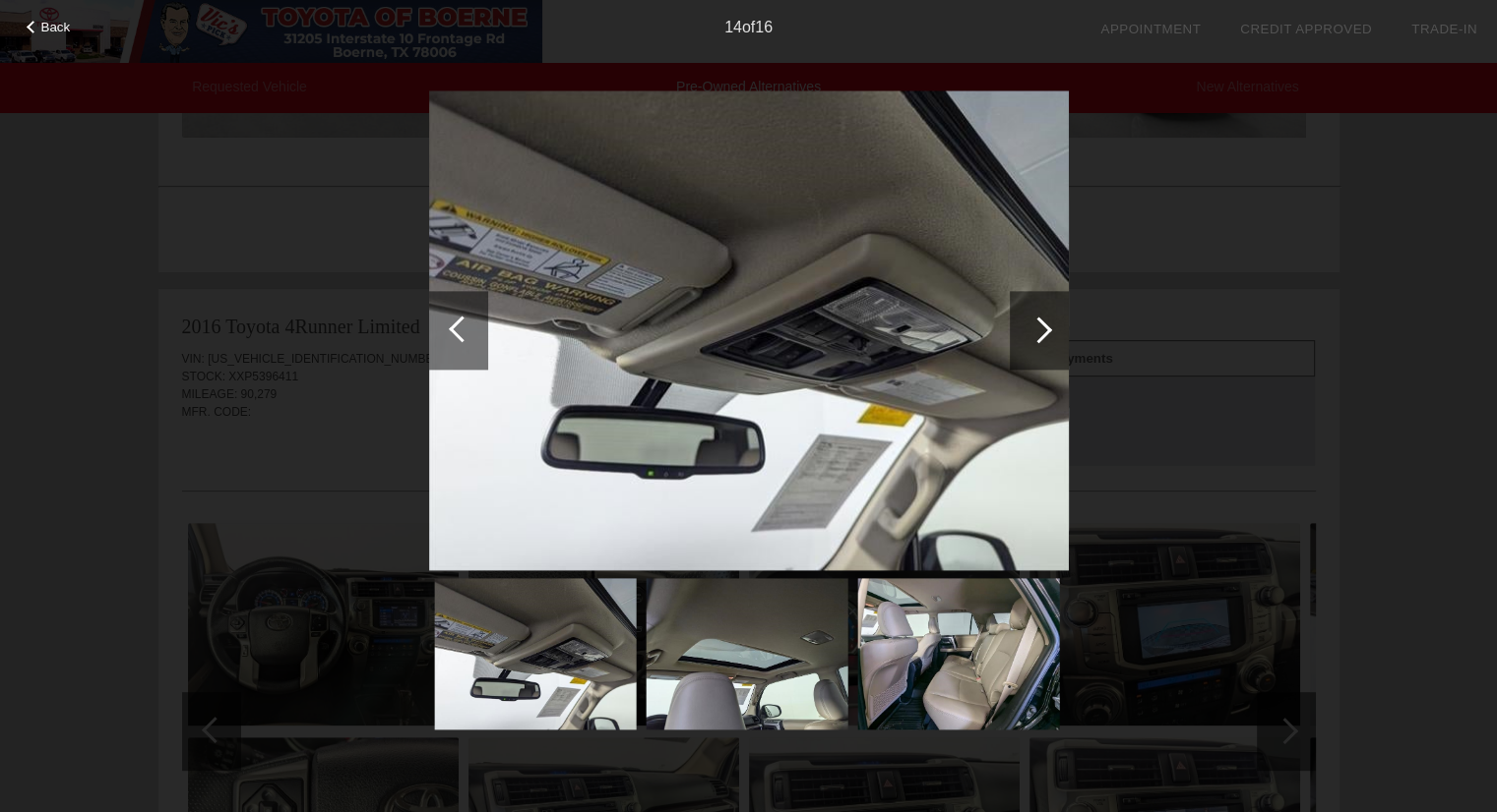
click at [456, 328] on div at bounding box center [461, 329] width 27 height 27
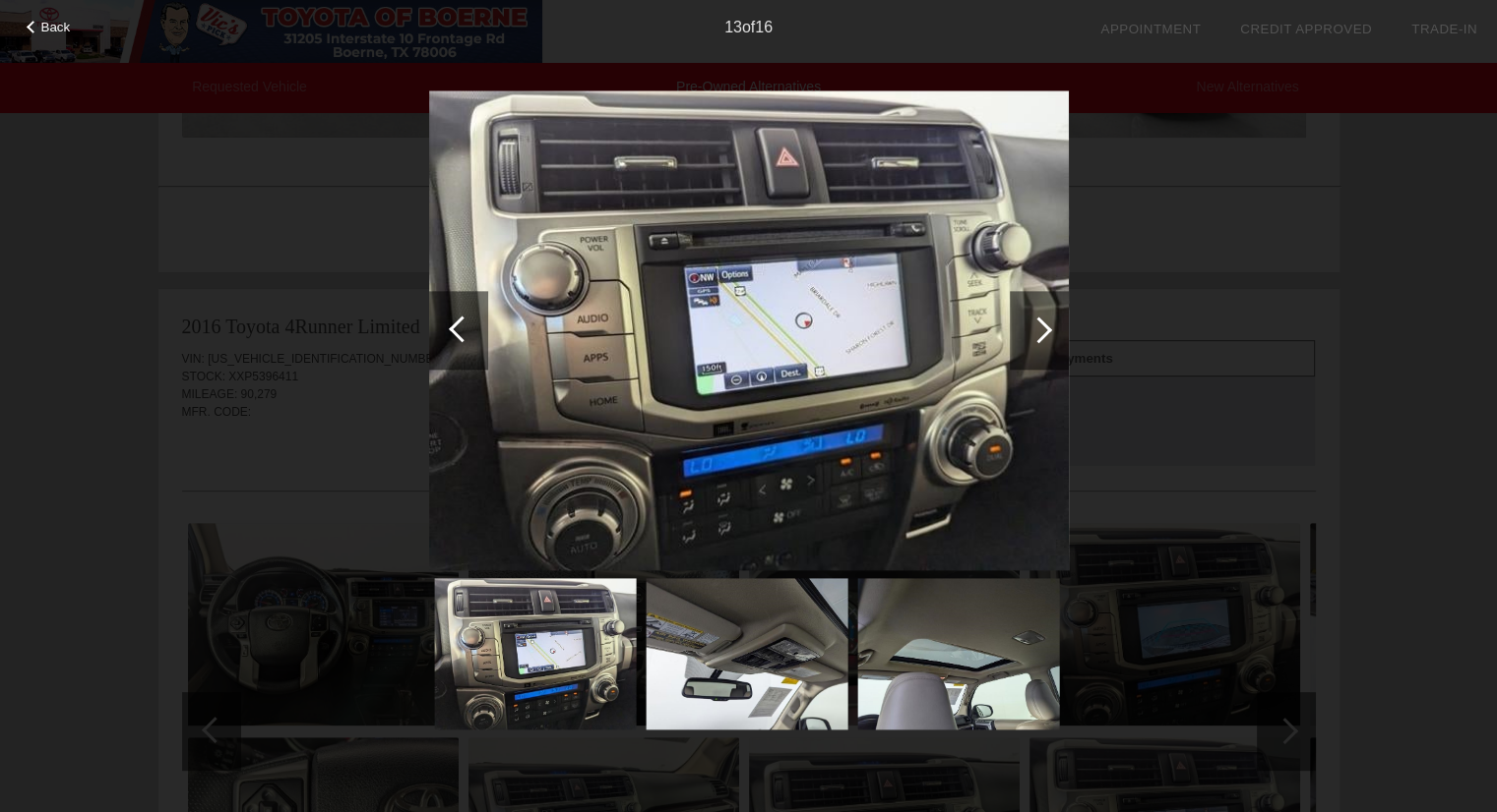
click at [456, 328] on div at bounding box center [461, 329] width 27 height 27
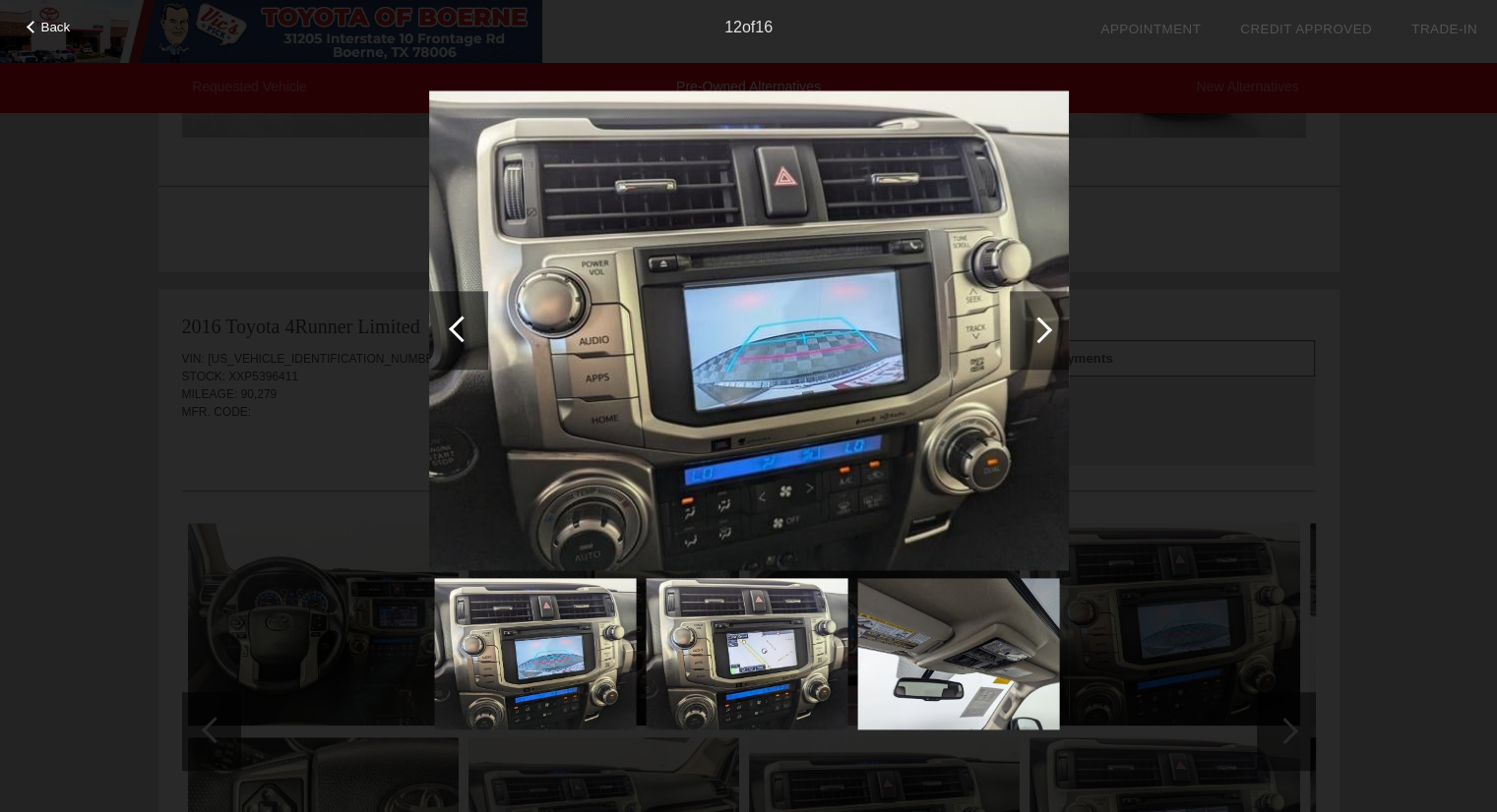
click at [456, 328] on div at bounding box center [461, 329] width 27 height 27
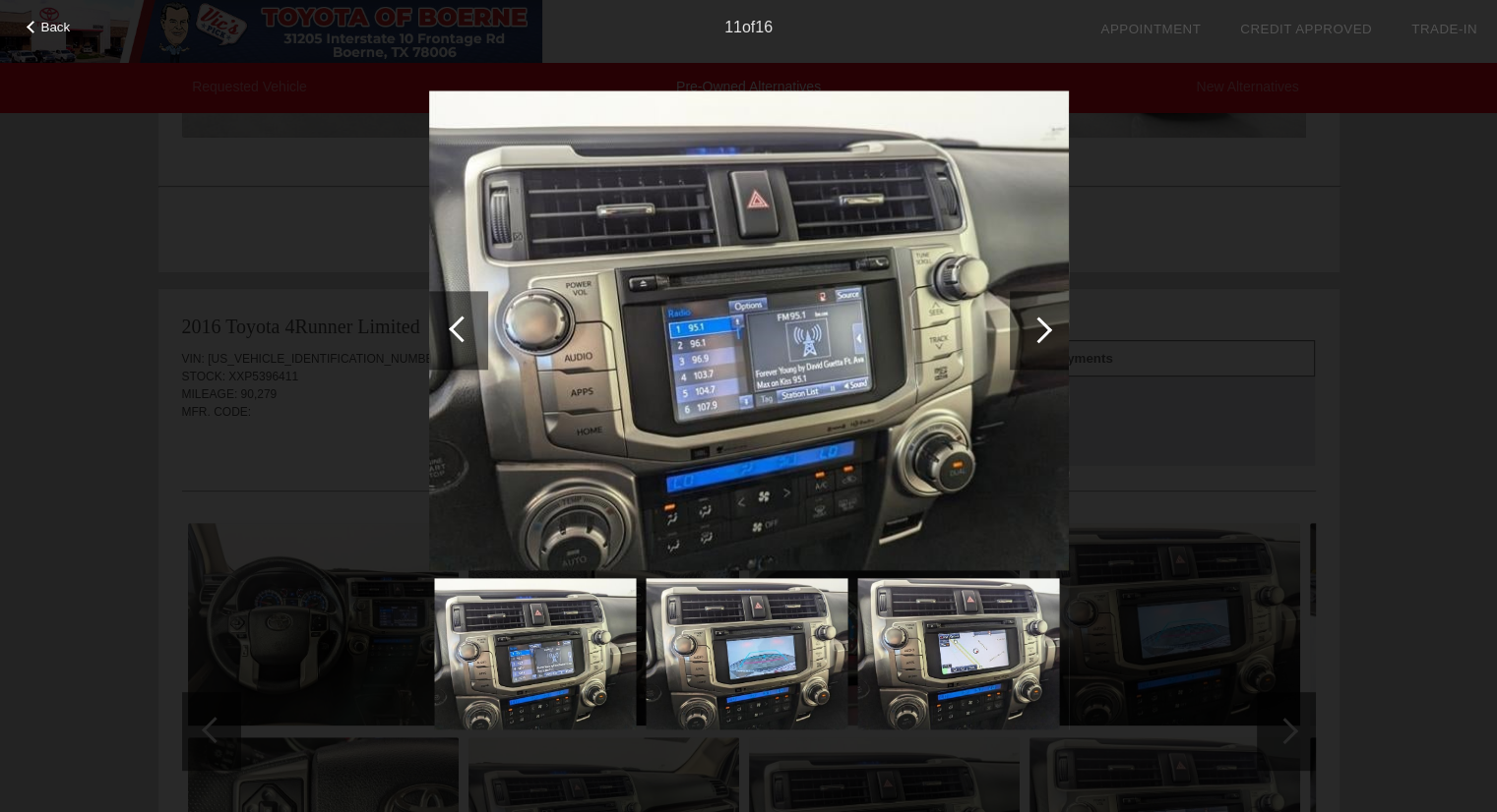
click at [456, 328] on div at bounding box center [461, 329] width 27 height 27
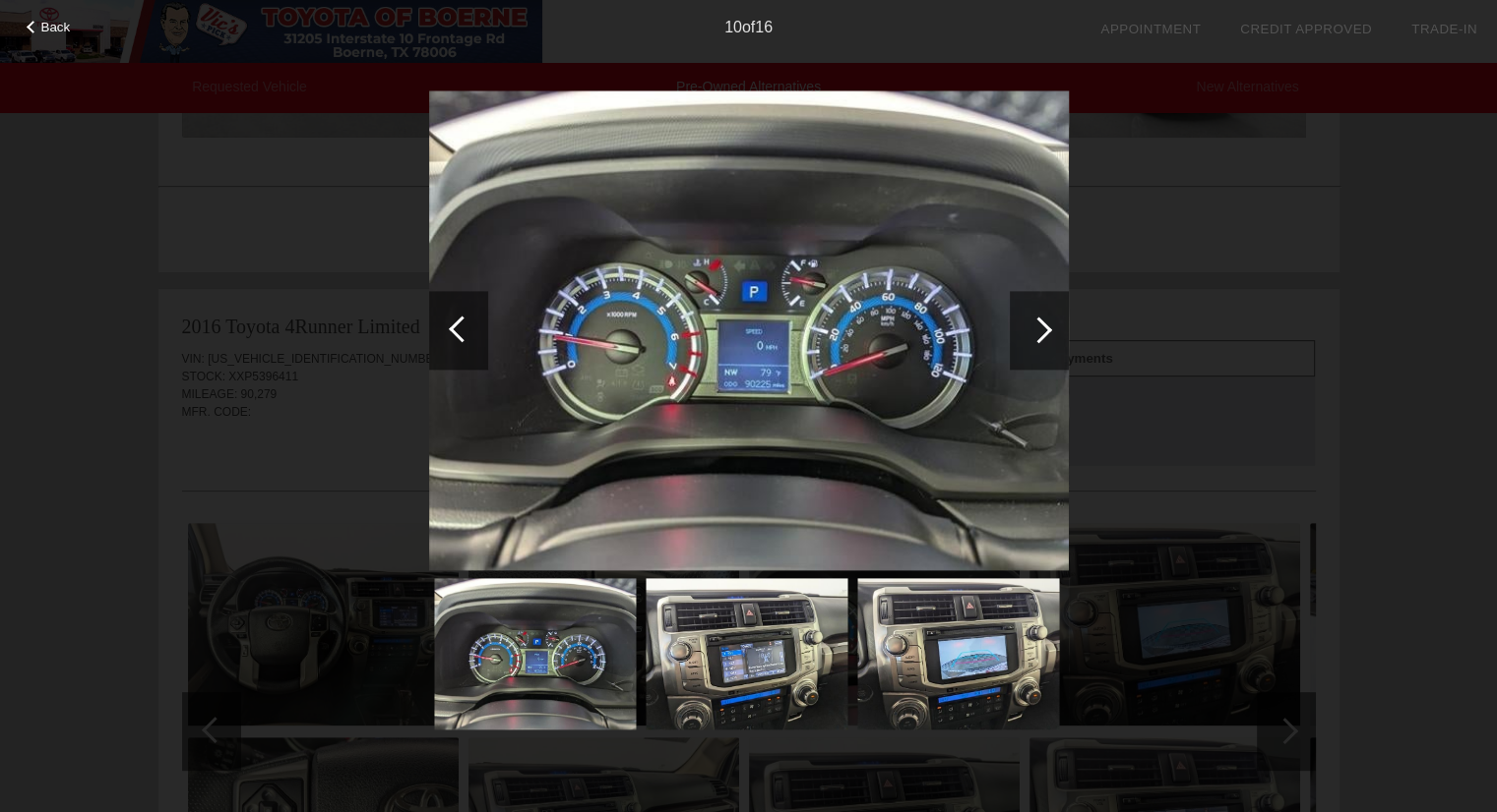
click at [456, 328] on div at bounding box center [461, 329] width 27 height 27
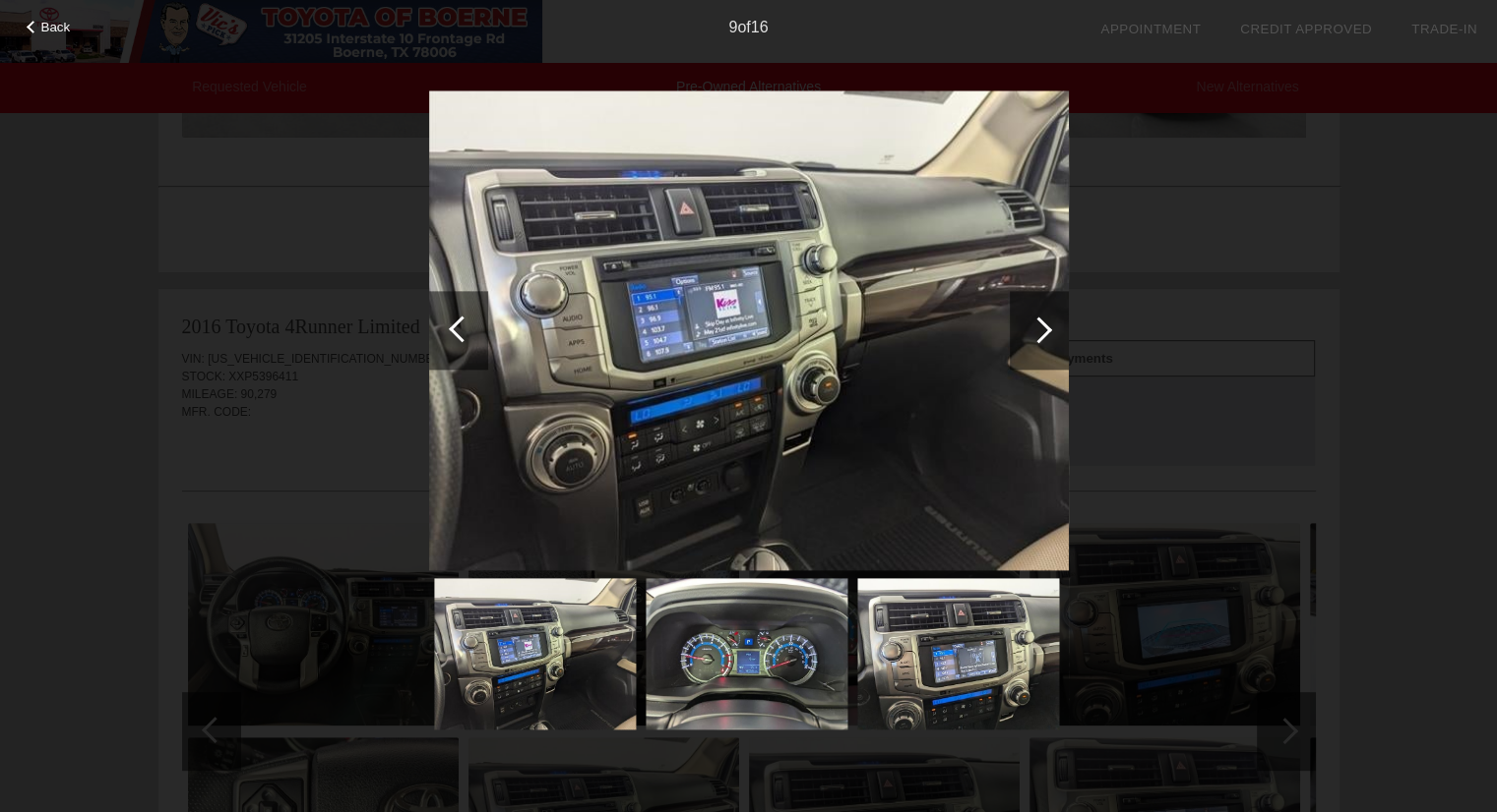
click at [456, 328] on div at bounding box center [461, 329] width 27 height 27
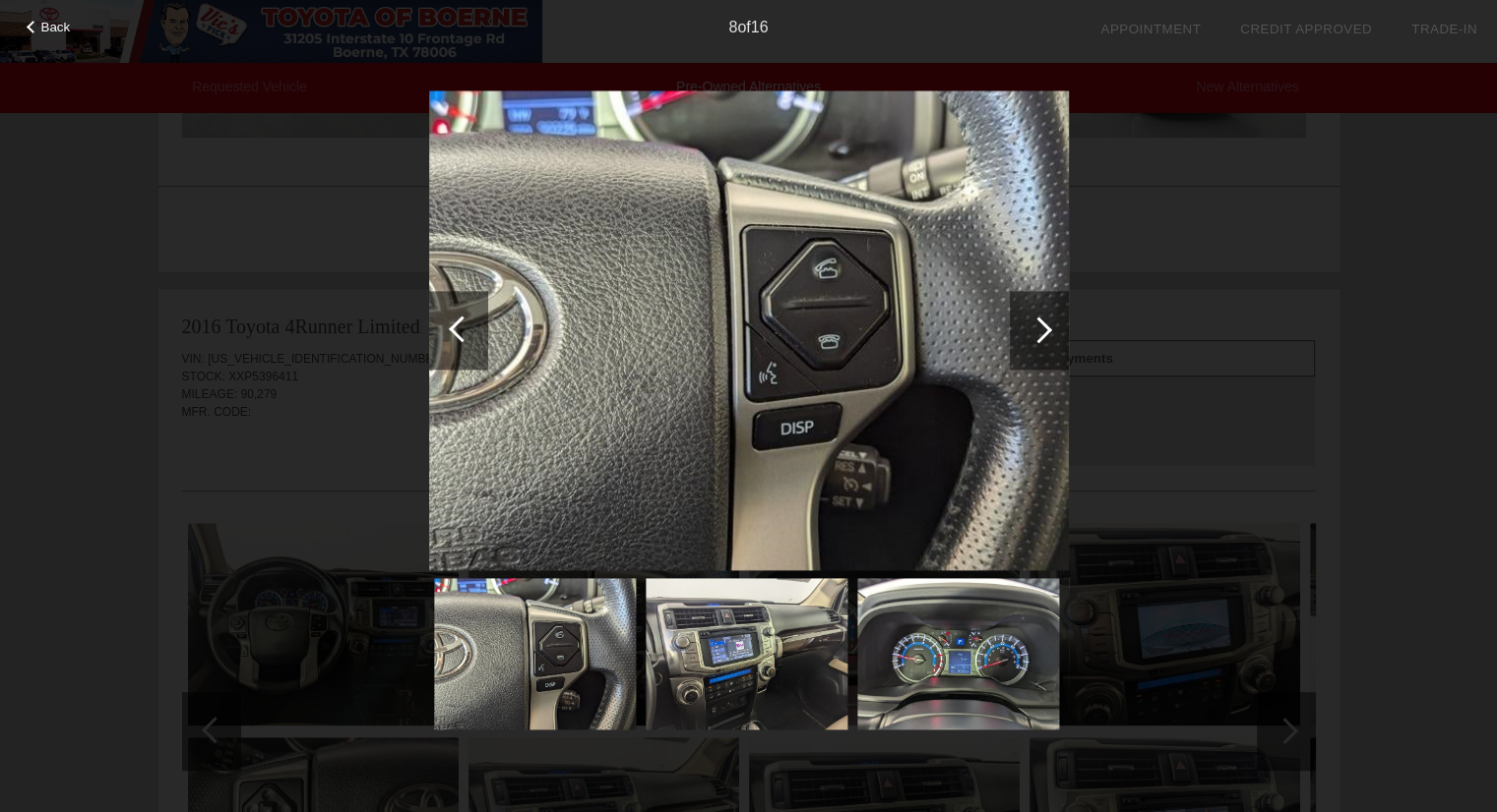
click at [456, 328] on div at bounding box center [461, 329] width 27 height 27
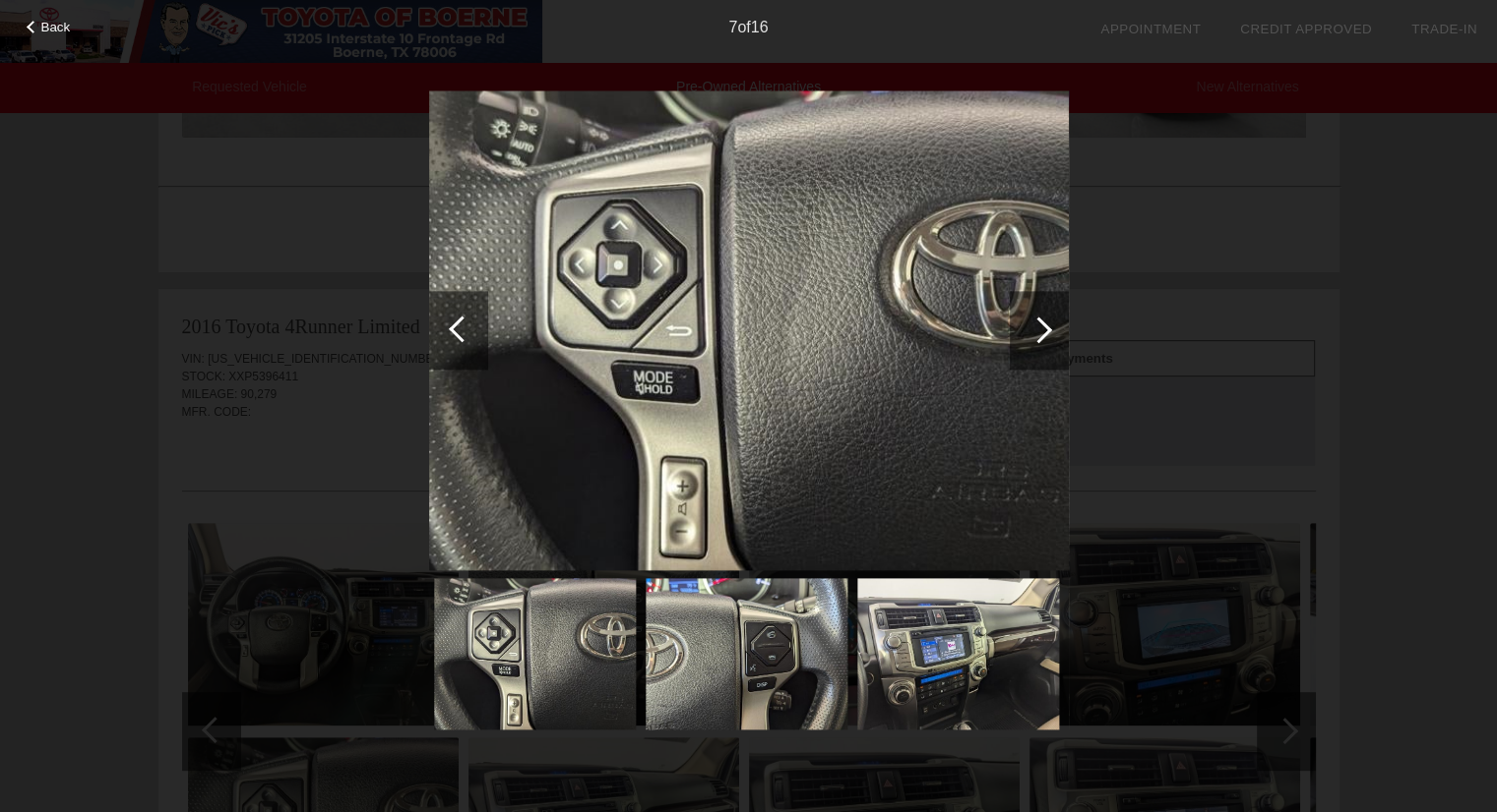
click at [275, 429] on div "Back 7 of 16" at bounding box center [748, 406] width 1497 height 812
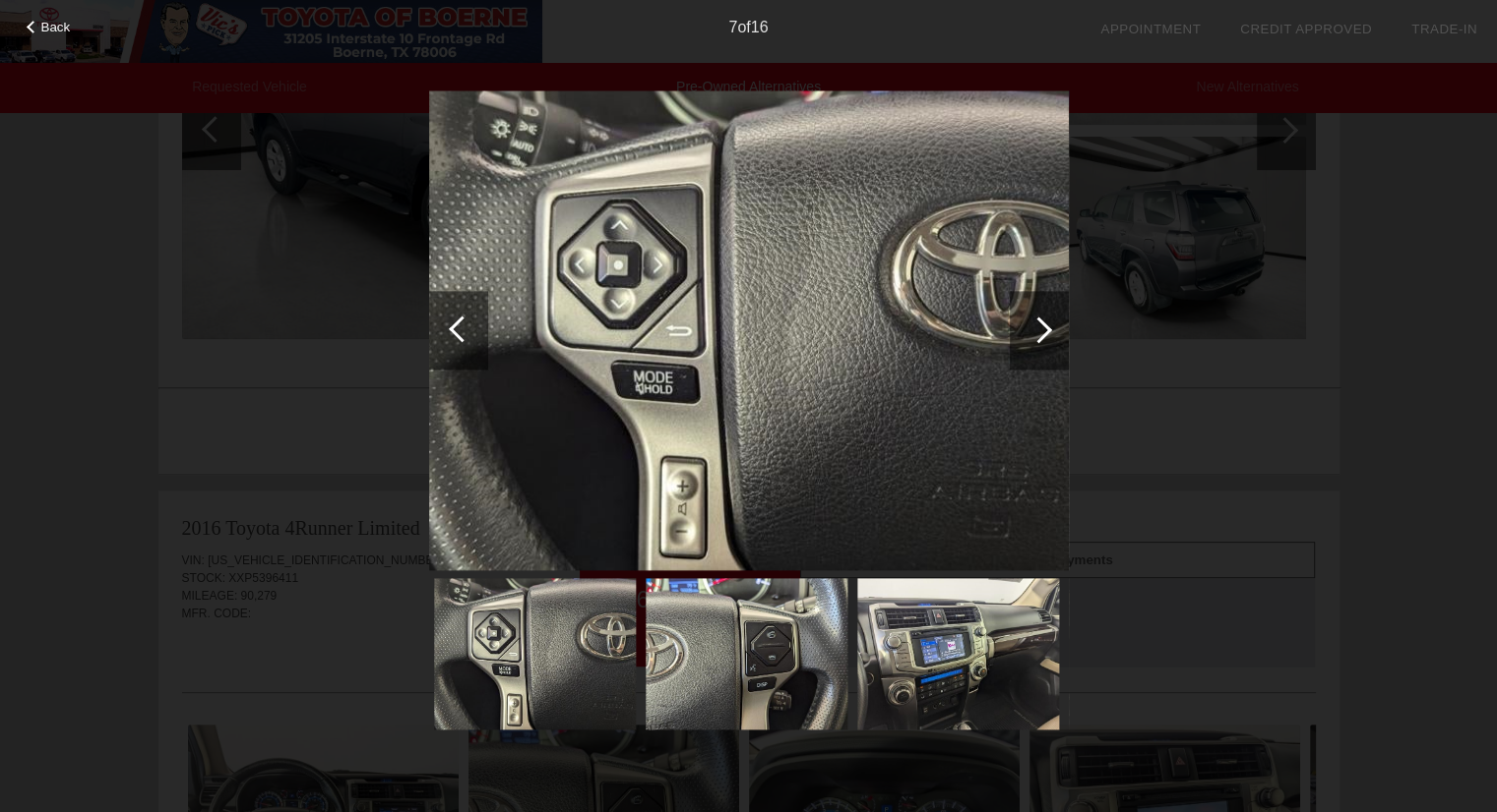
scroll to position [436, 0]
click at [39, 9] on div "7 of 16" at bounding box center [748, 19] width 1497 height 39
click at [41, 24] on span "Back" at bounding box center [56, 27] width 30 height 15
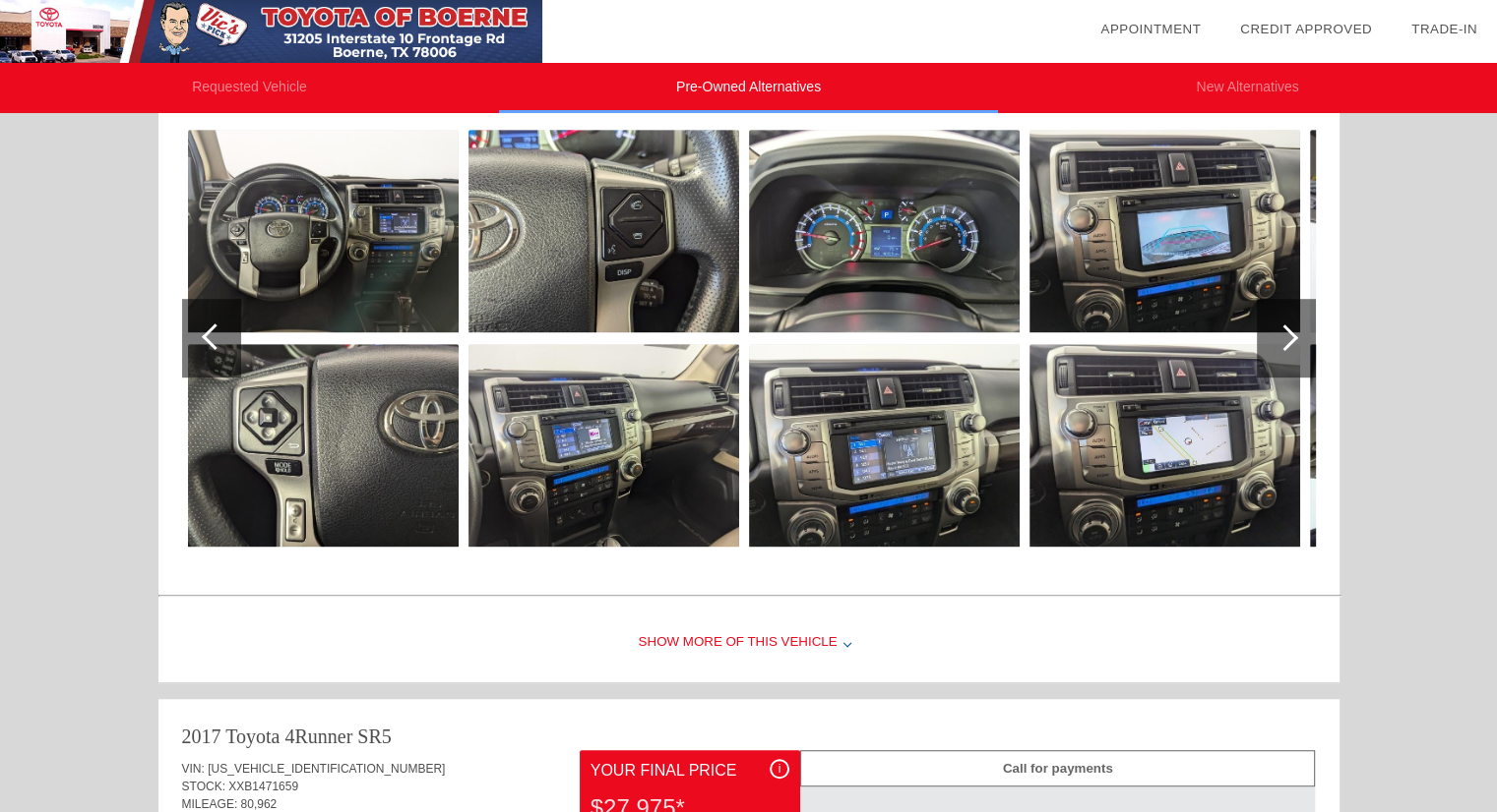
scroll to position [1035, 0]
click at [713, 638] on div "Show More of this Vehicle" at bounding box center [748, 643] width 1181 height 79
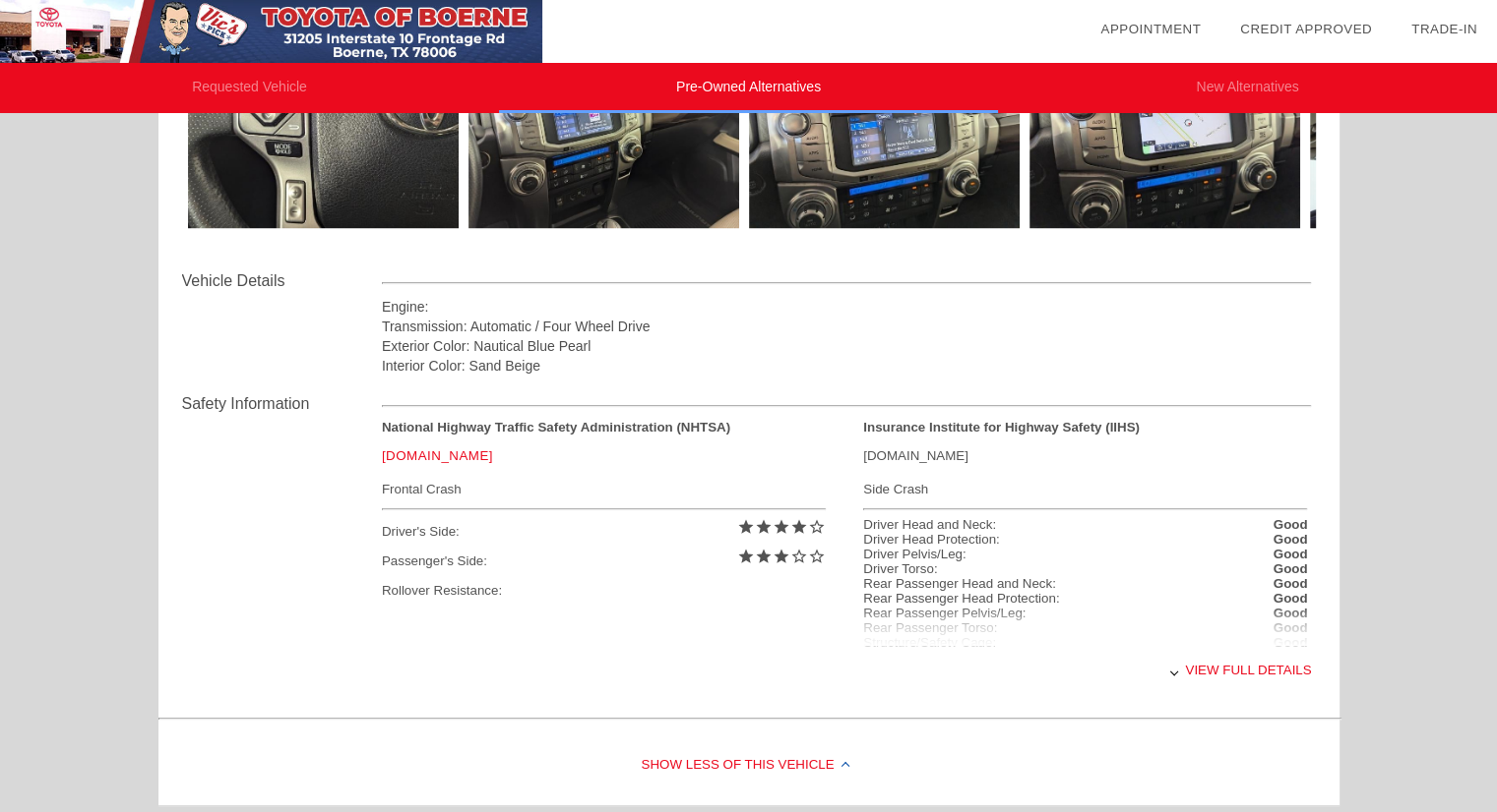
scroll to position [1354, 0]
click at [1190, 662] on div "View full details" at bounding box center [846, 670] width 930 height 48
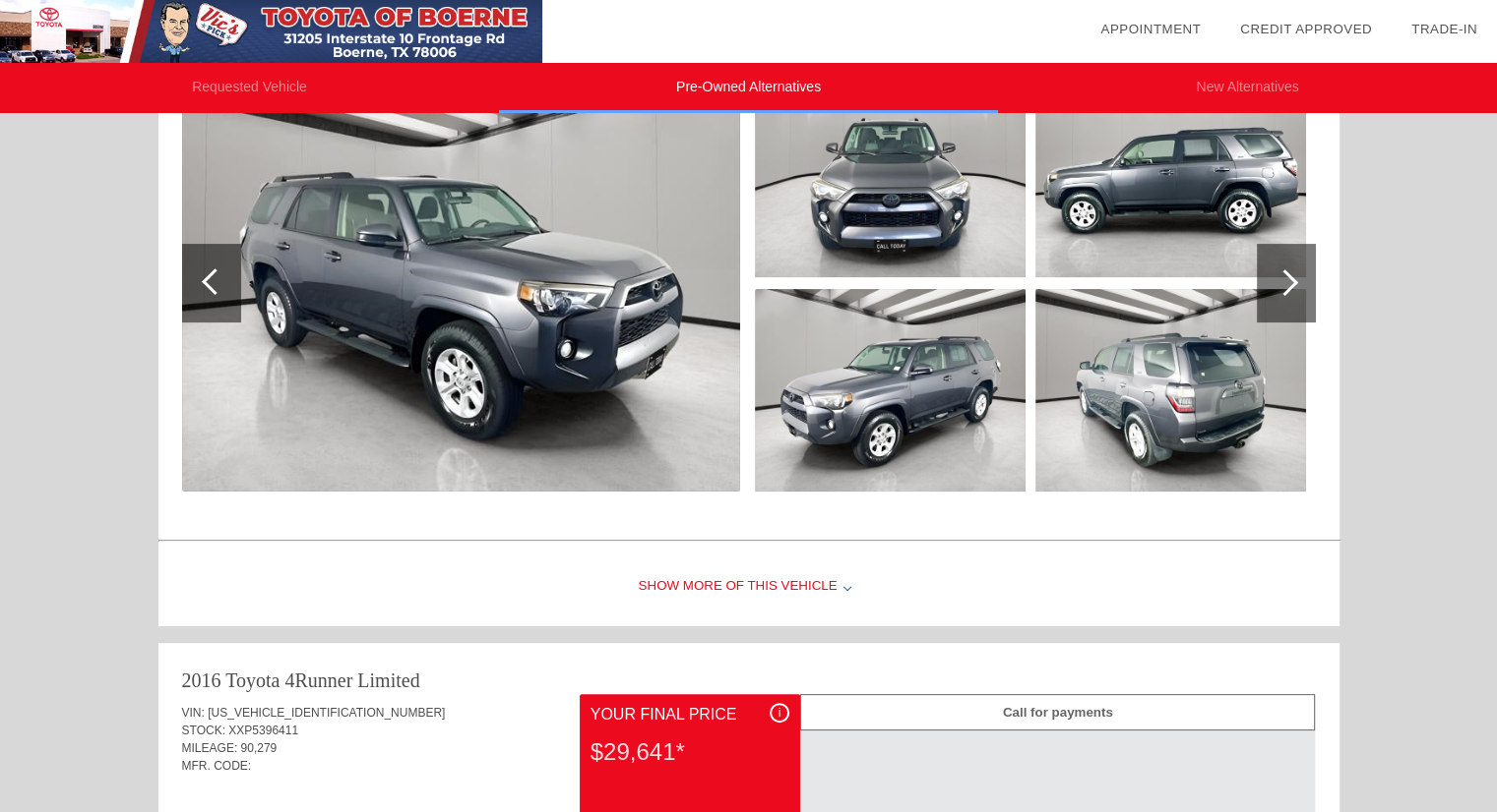
scroll to position [0, 0]
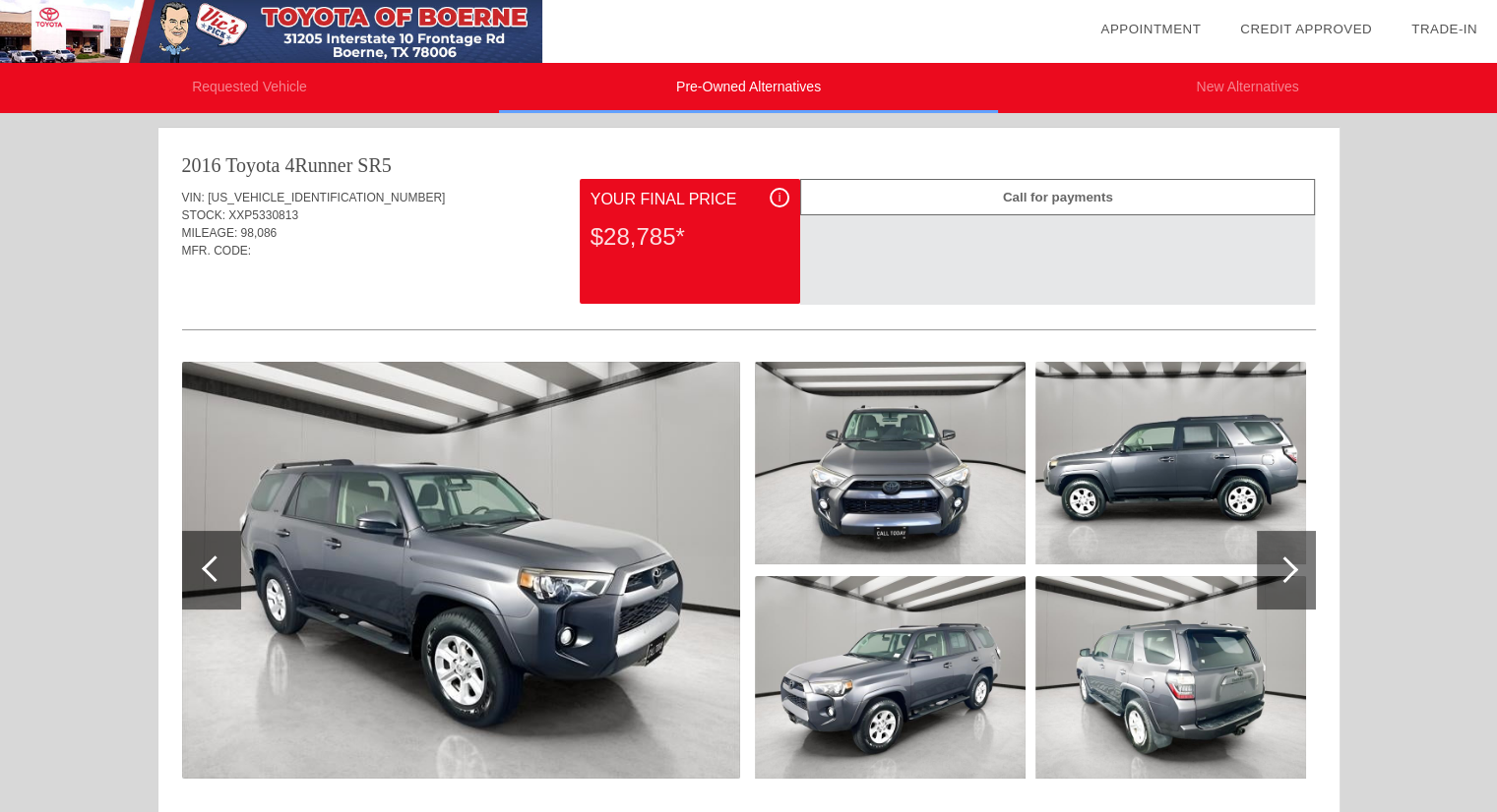
click at [245, 79] on li "Requested Vehicle" at bounding box center [249, 88] width 499 height 50
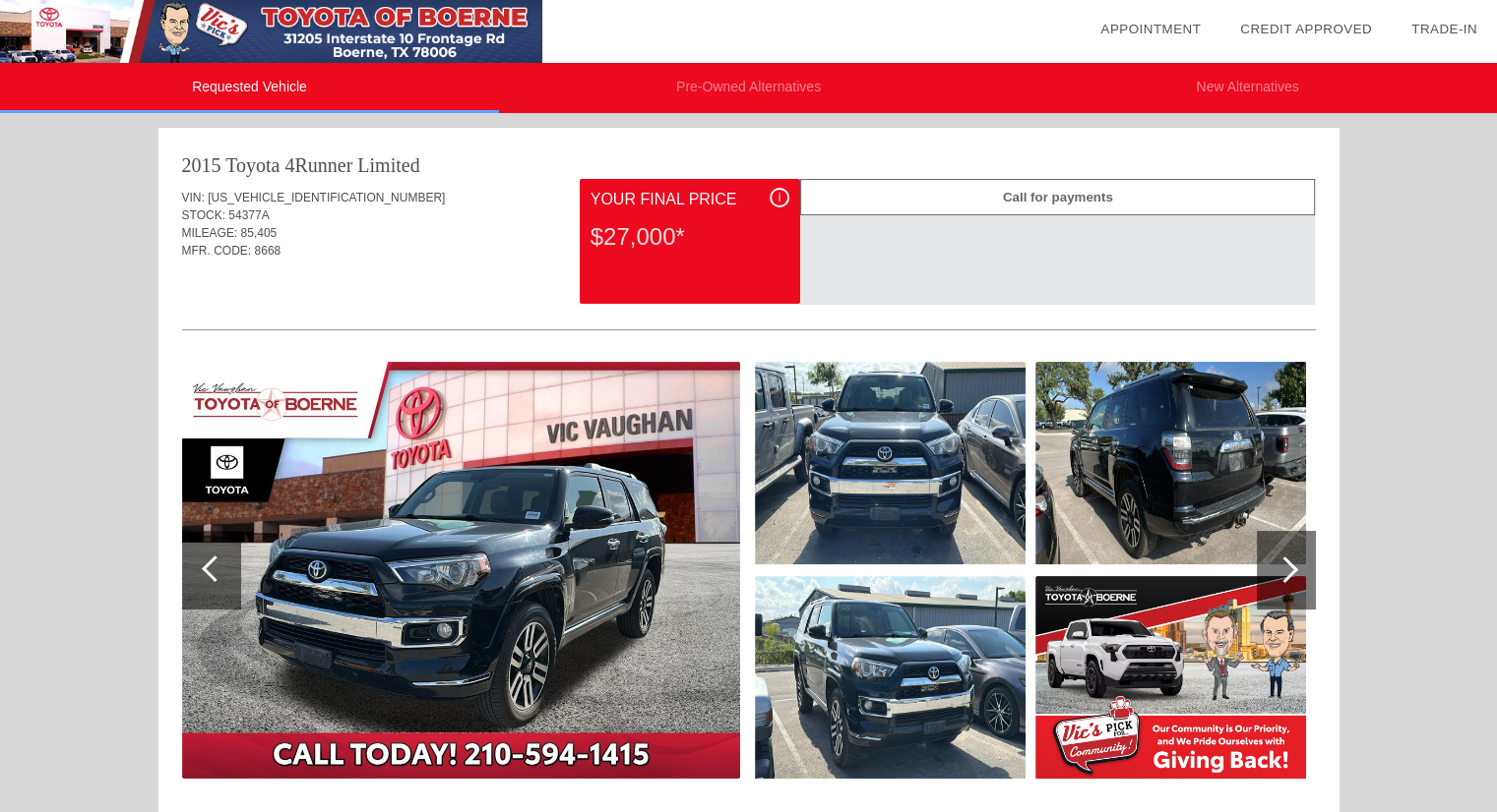
click at [688, 93] on li "Pre-Owned Alternatives" at bounding box center [748, 88] width 499 height 50
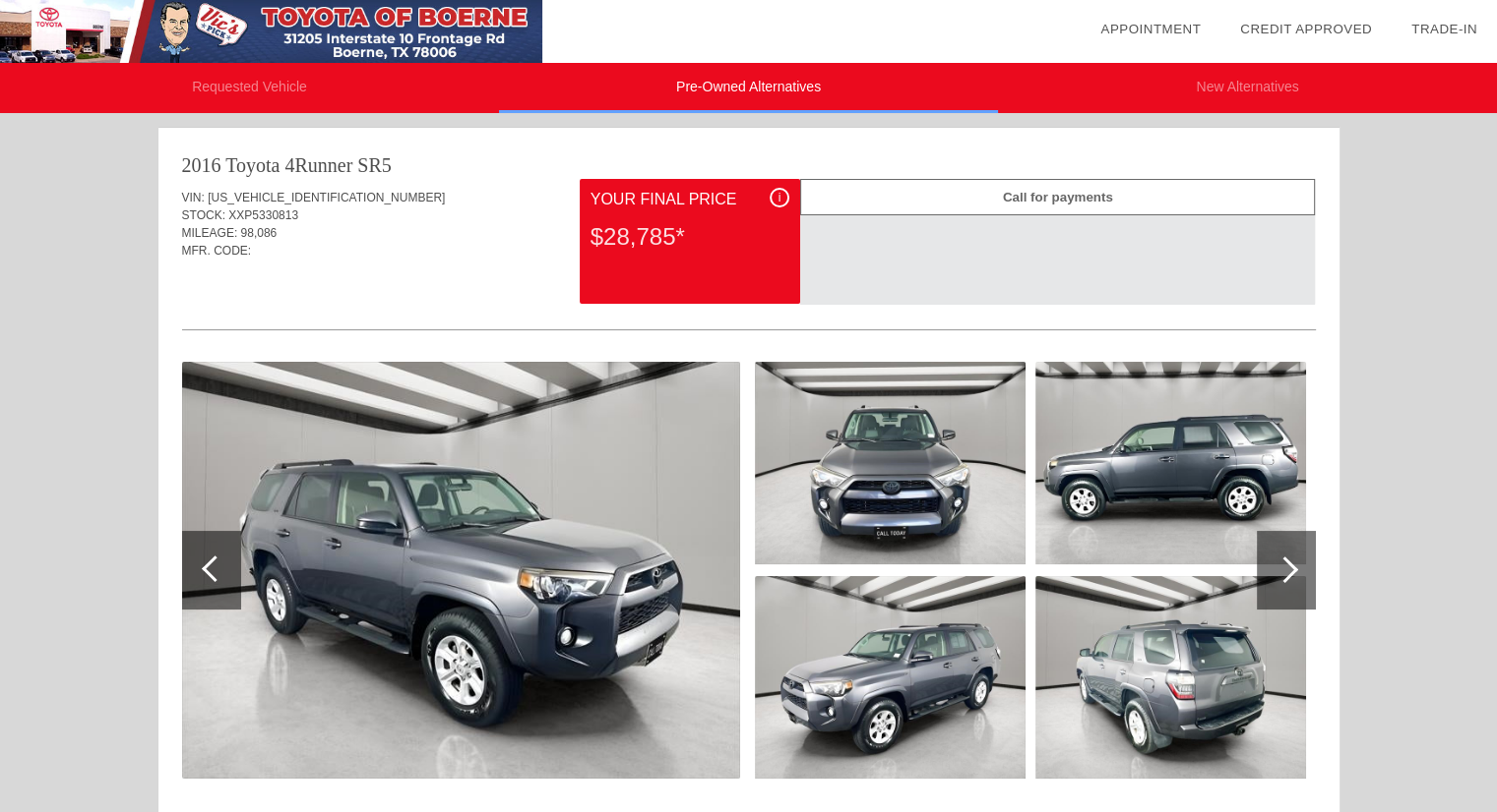
click at [1204, 85] on li "New Alternatives" at bounding box center [1247, 88] width 499 height 50
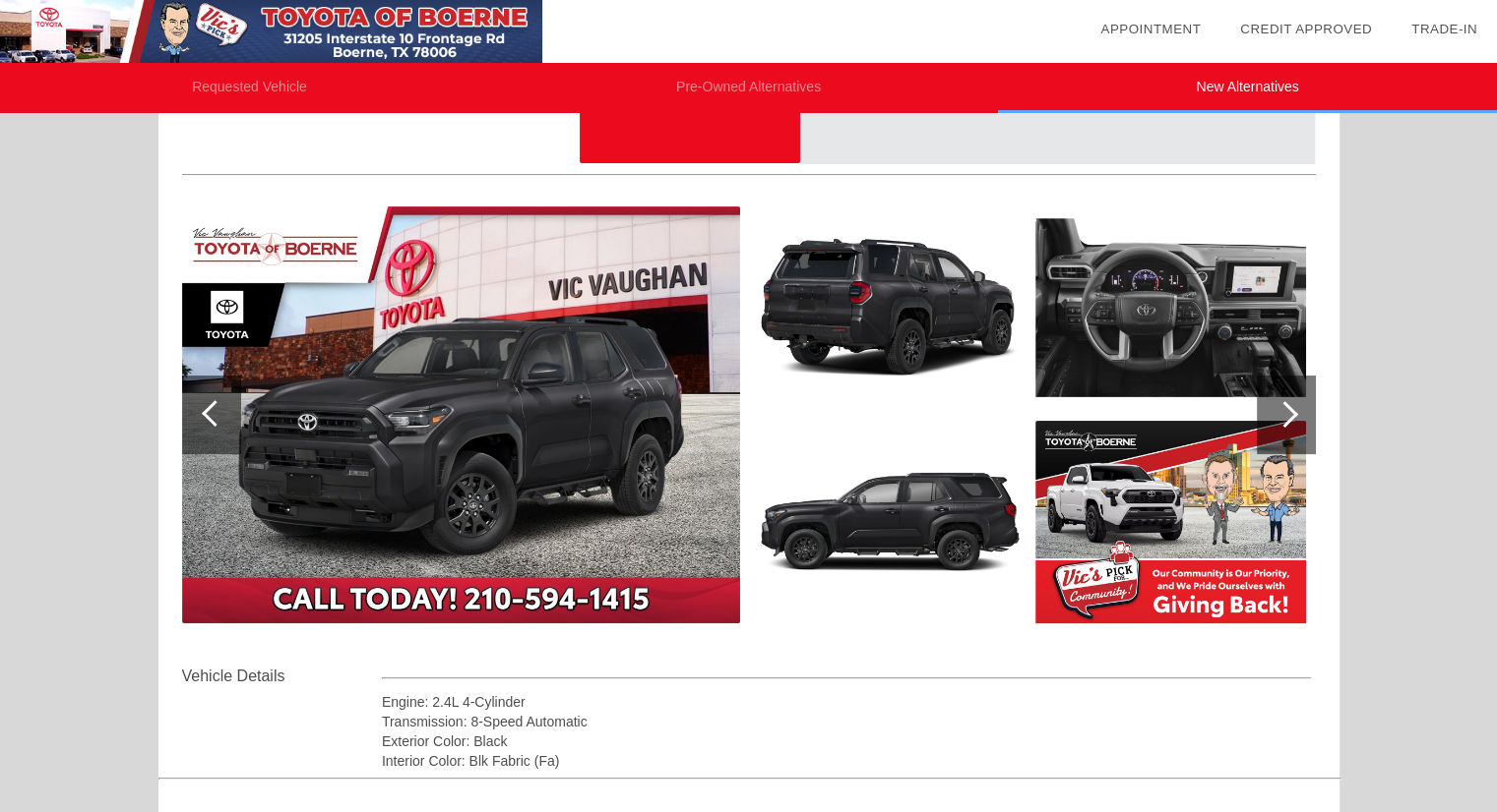
scroll to position [153, 0]
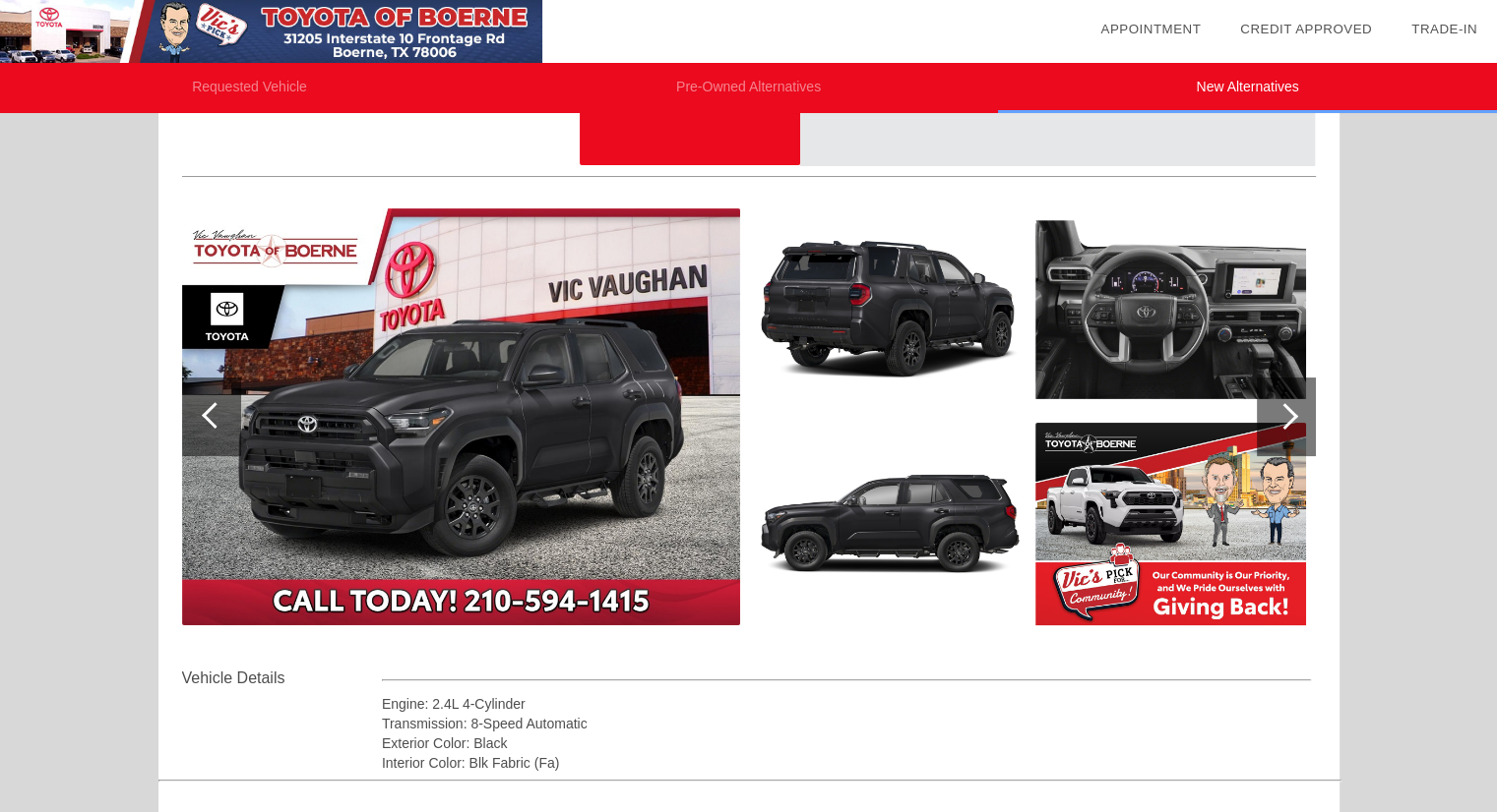
click at [1276, 410] on div at bounding box center [1285, 416] width 27 height 27
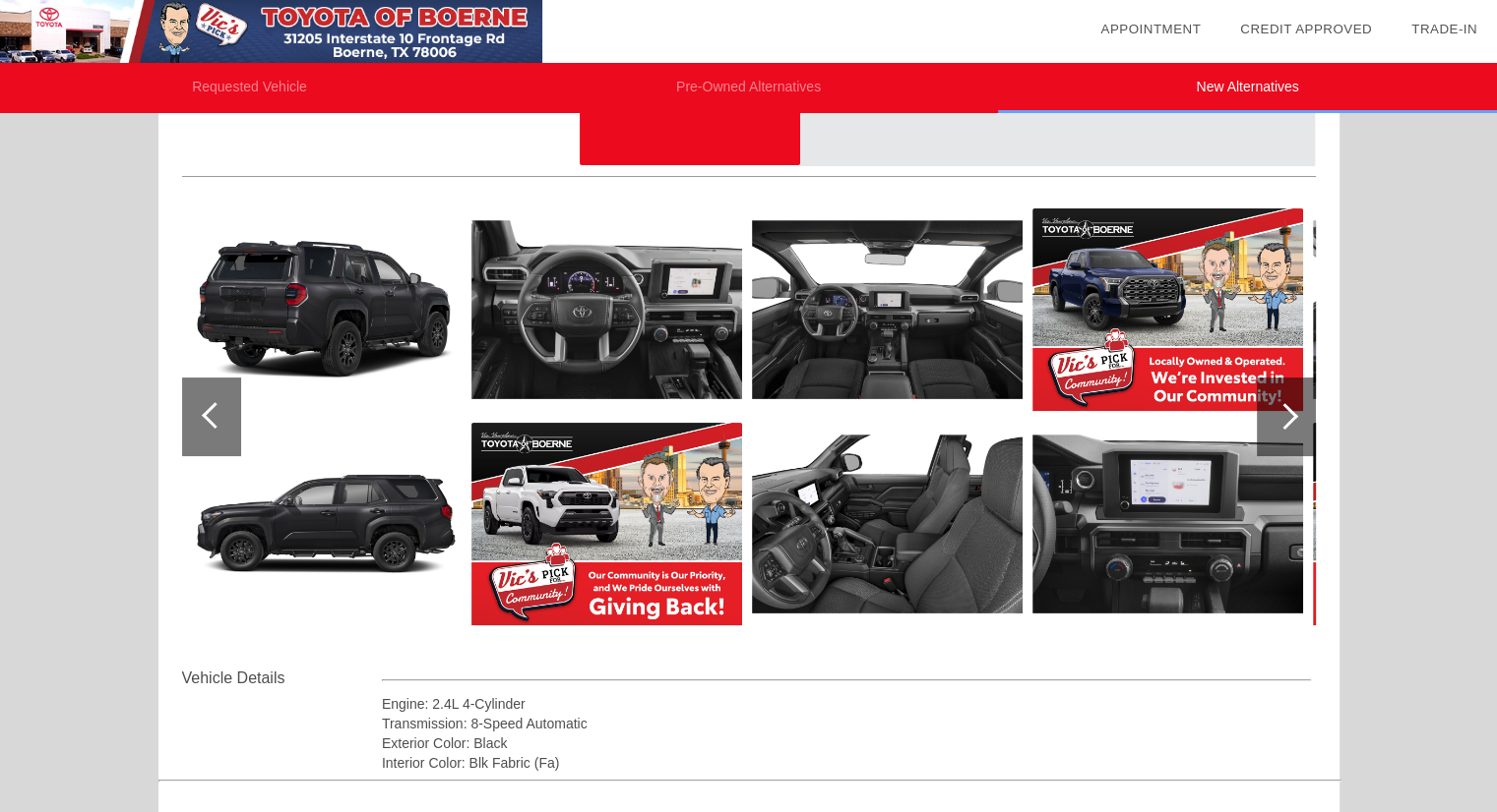
click at [1276, 410] on div at bounding box center [1285, 416] width 27 height 27
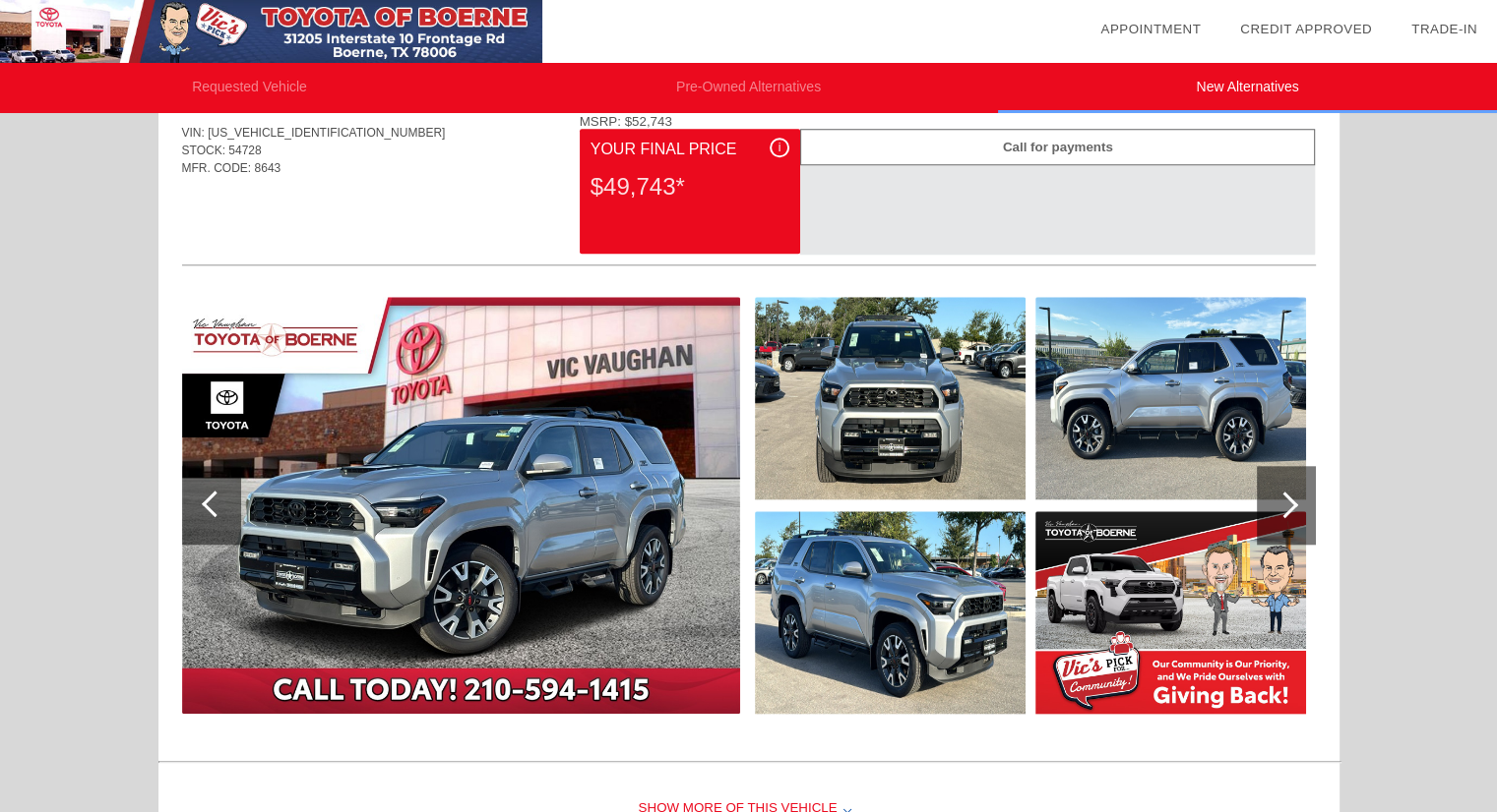
scroll to position [1778, 0]
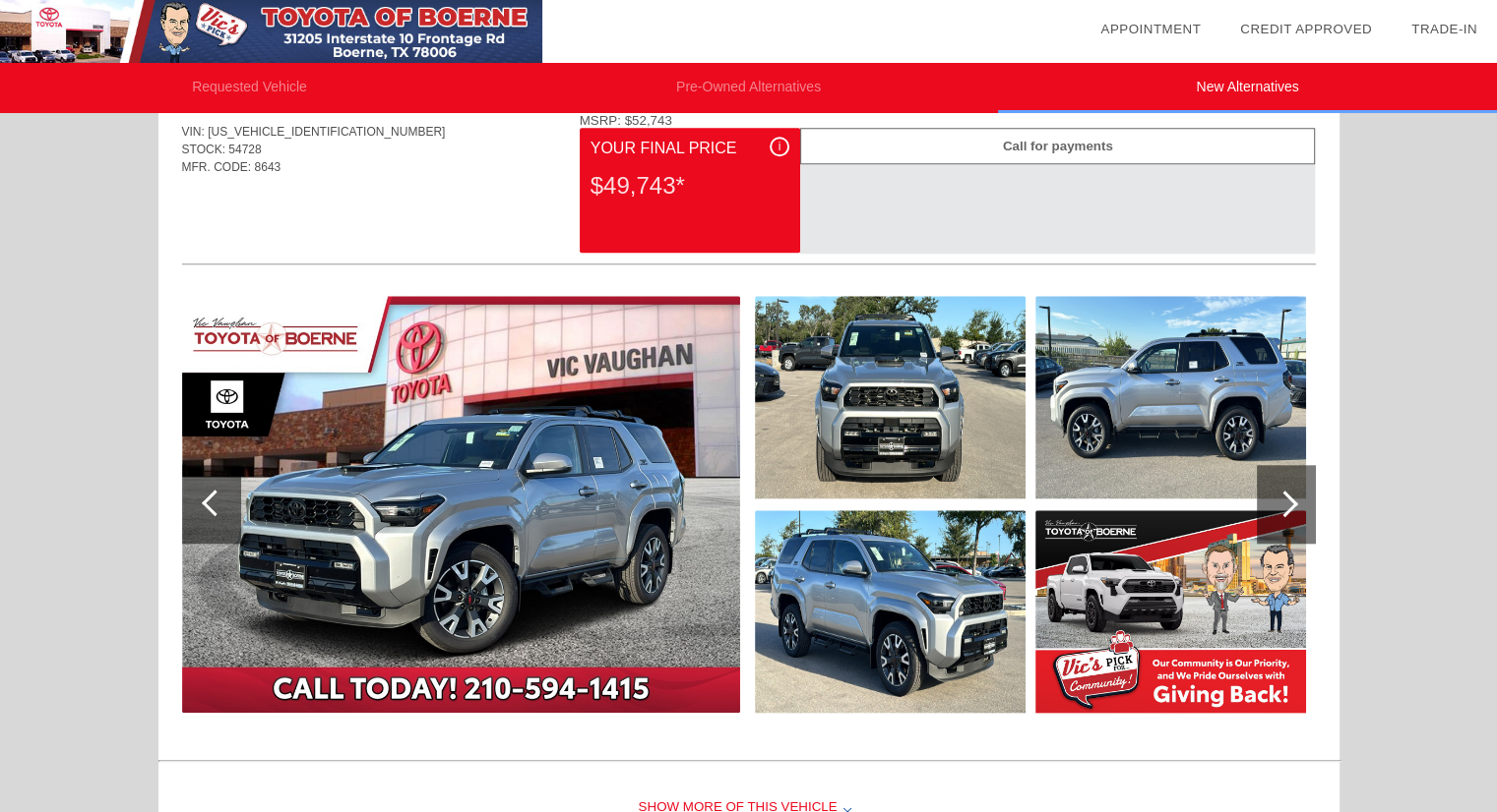
click at [1278, 485] on div at bounding box center [1286, 504] width 59 height 79
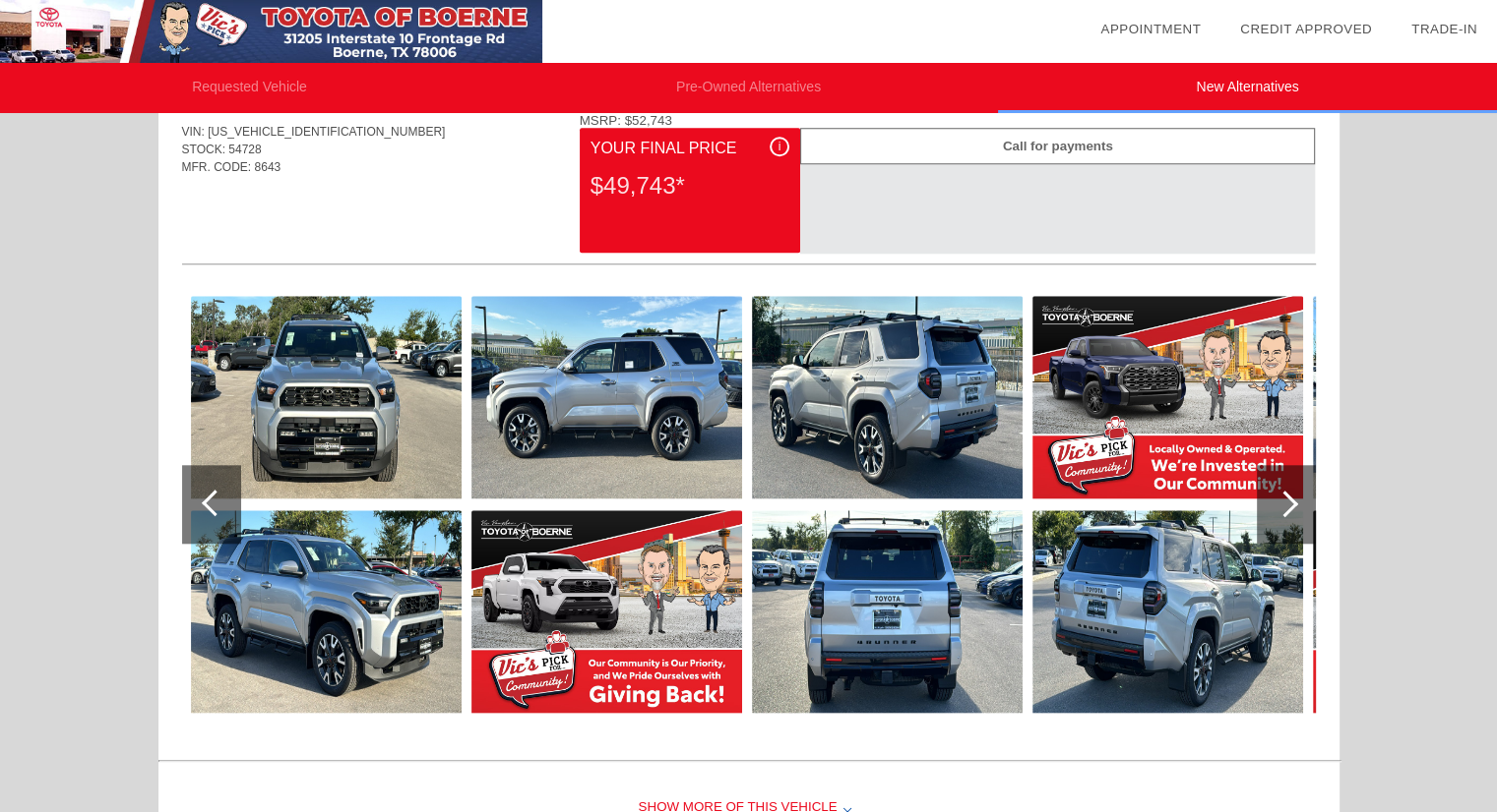
click at [1278, 485] on div at bounding box center [1286, 504] width 59 height 79
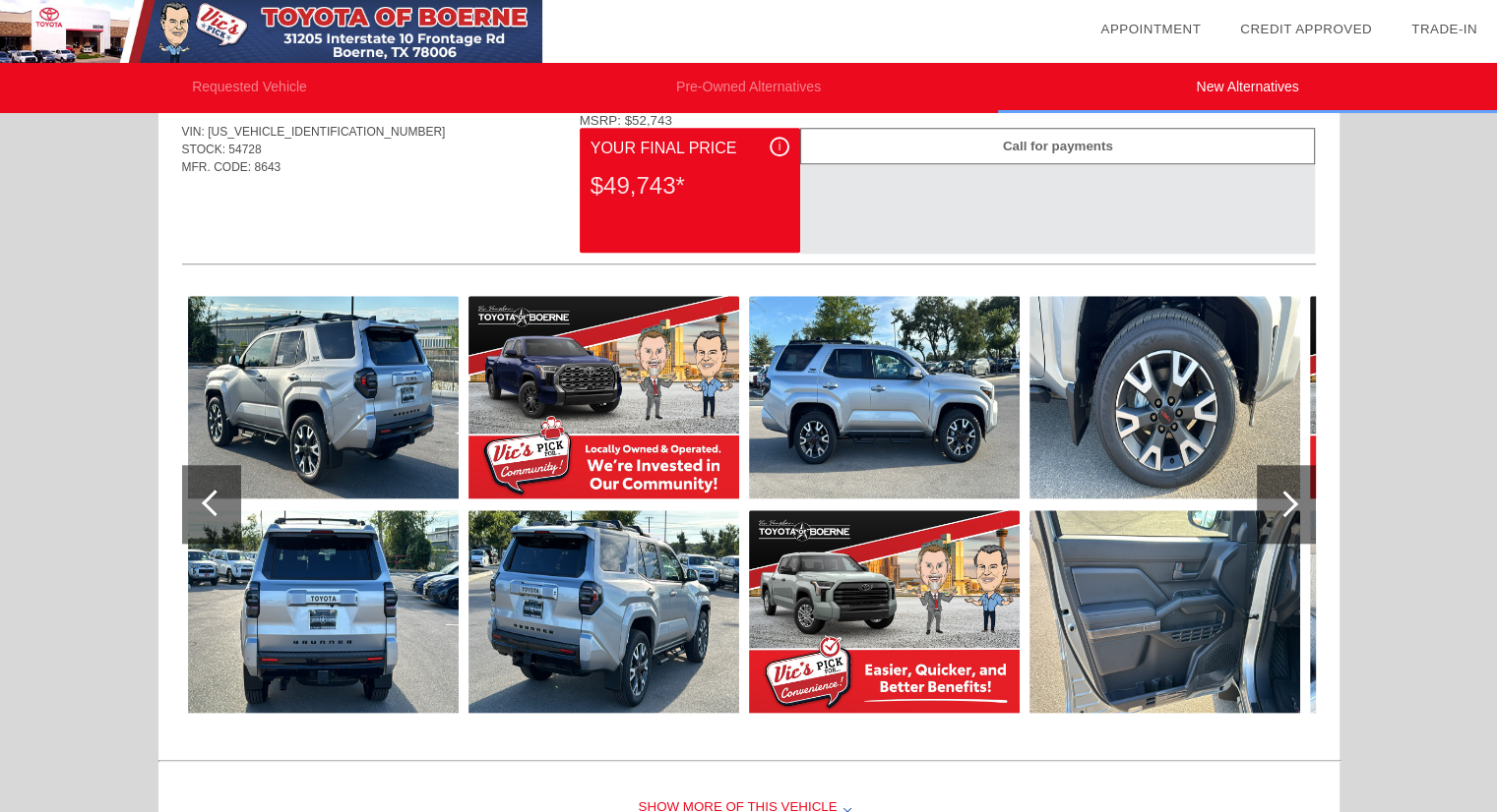
click at [1278, 485] on div at bounding box center [1286, 504] width 59 height 79
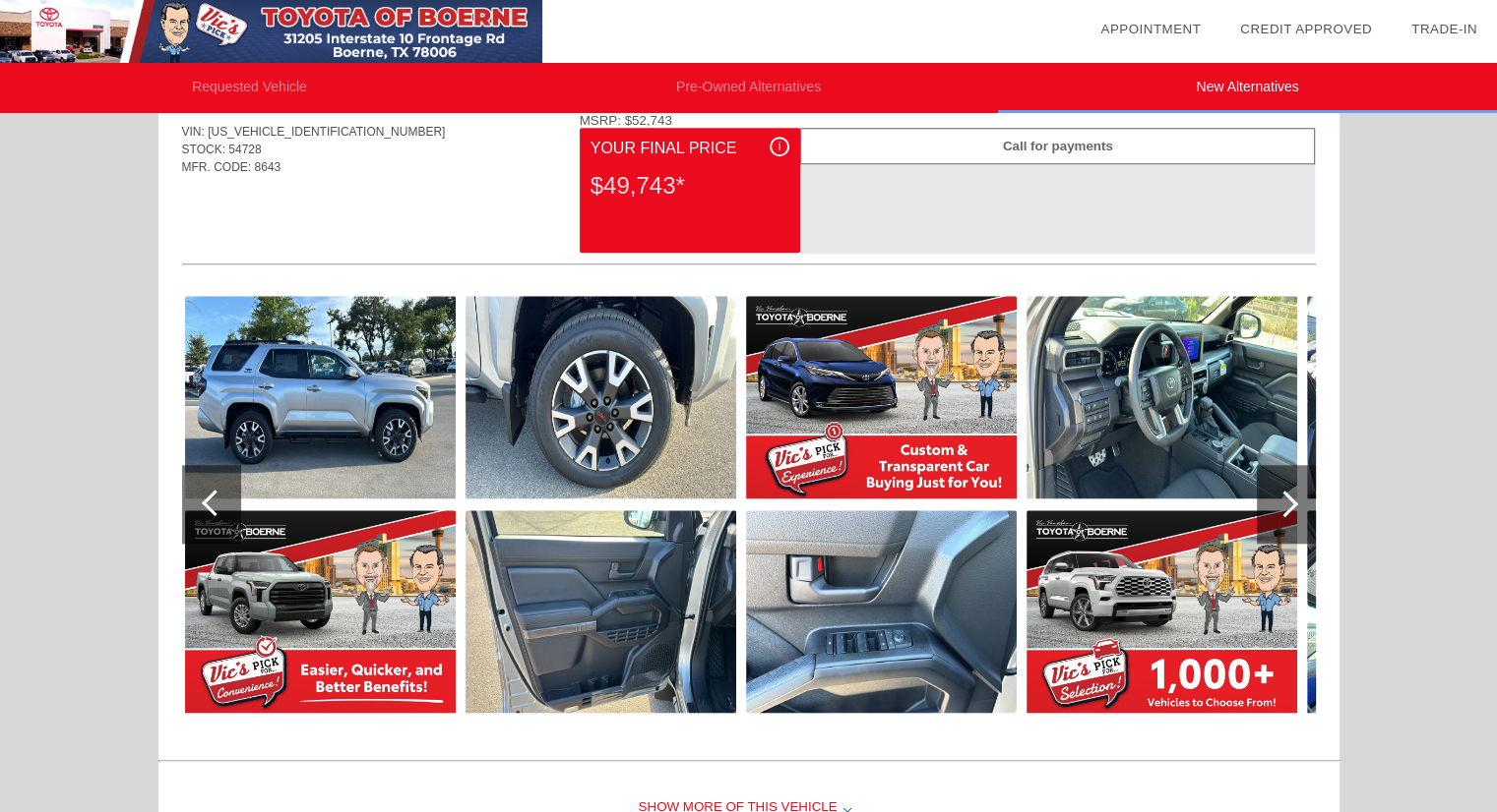
click at [1278, 485] on div at bounding box center [1286, 504] width 59 height 79
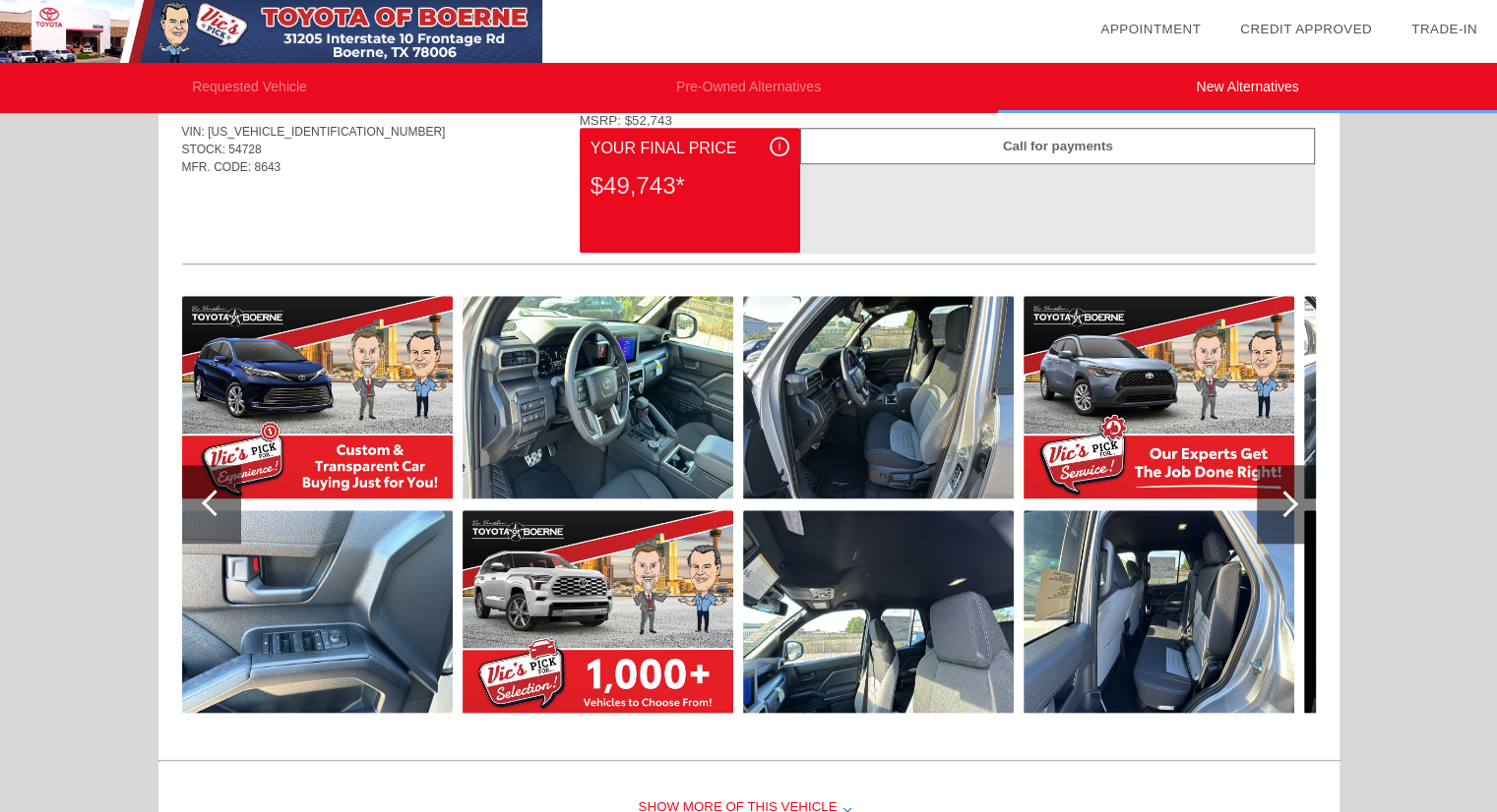
click at [1278, 485] on div at bounding box center [1286, 504] width 59 height 79
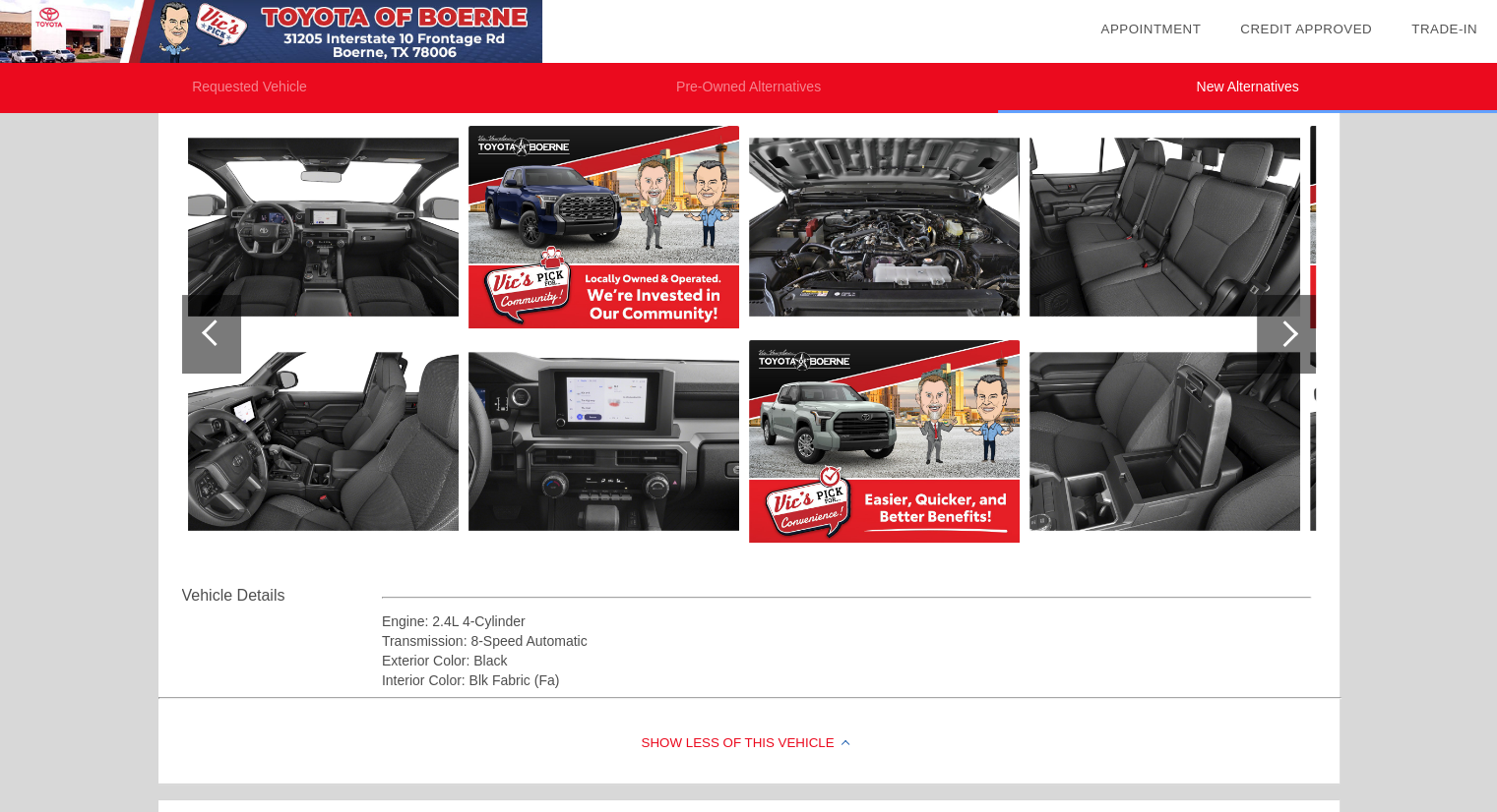
scroll to position [0, 0]
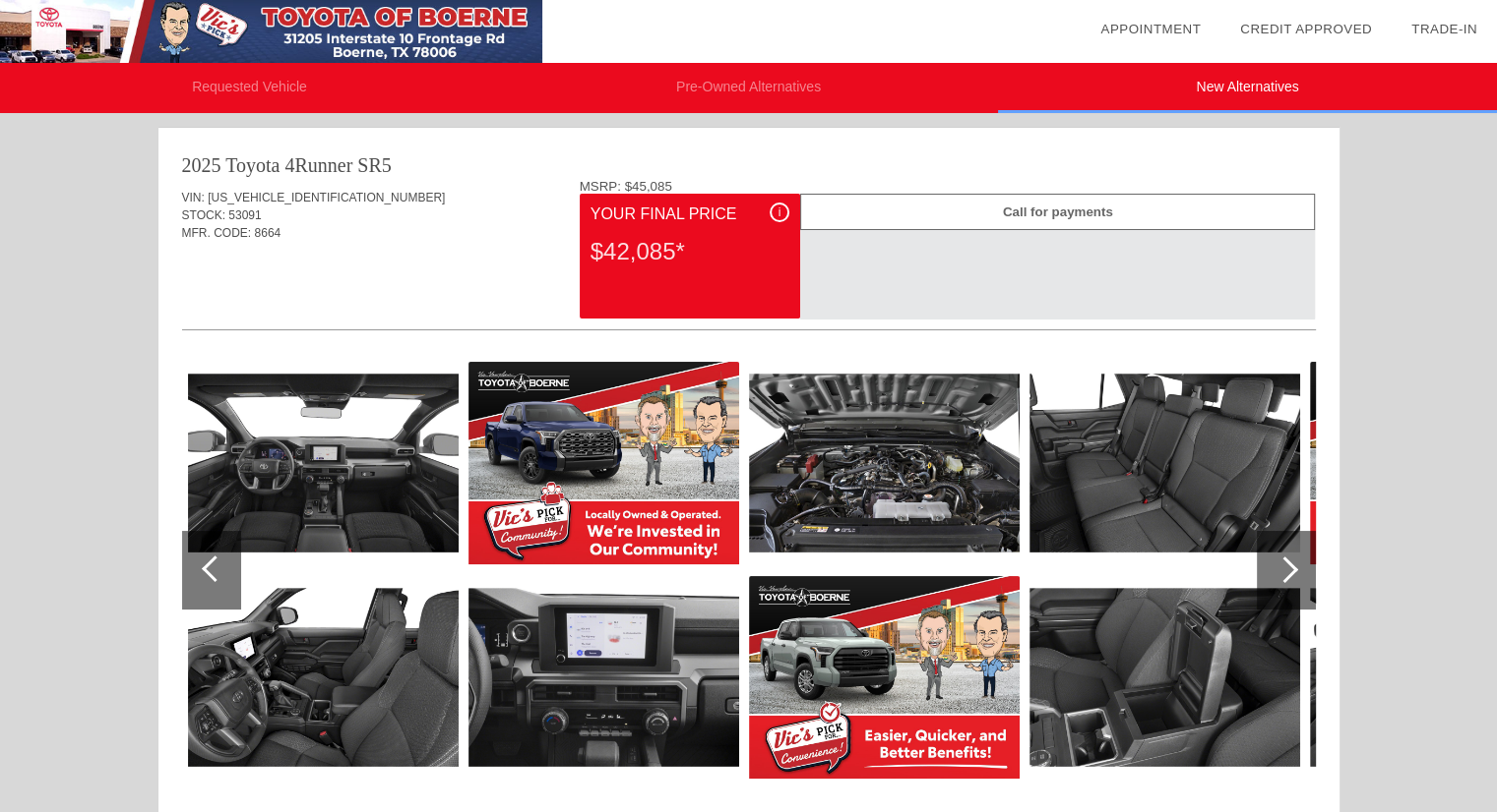
click at [331, 21] on img at bounding box center [271, 31] width 542 height 63
click at [730, 75] on li "Pre-Owned Alternatives" at bounding box center [748, 88] width 499 height 50
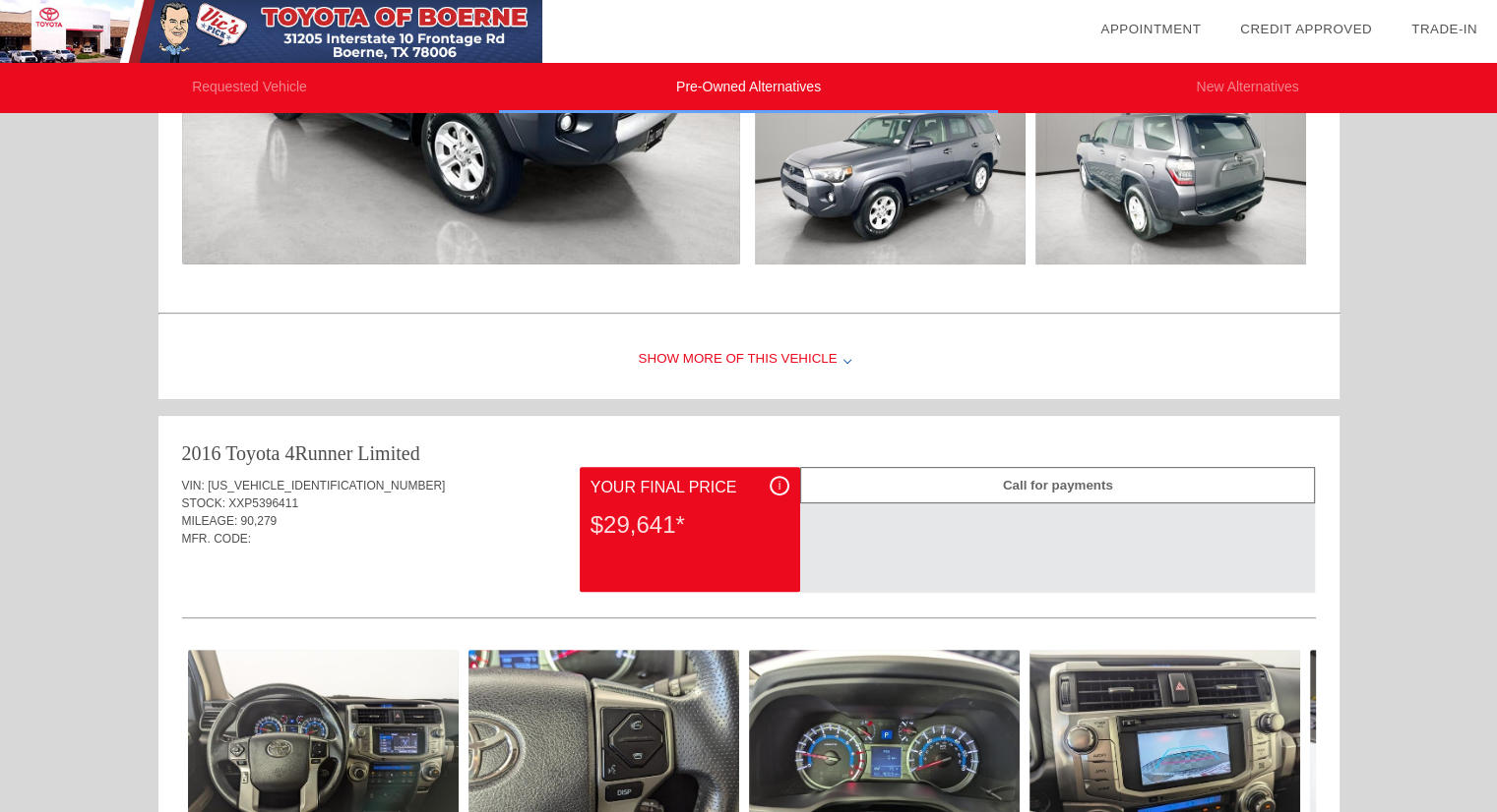
scroll to position [515, 0]
drag, startPoint x: 325, startPoint y: 481, endPoint x: 230, endPoint y: 493, distance: 95.8
click at [230, 493] on div "VIN: [US_VEHICLE_IDENTIFICATION_NUMBER] STOCK: XXP5396411 MILEAGE: 90,279 MFR. …" at bounding box center [748, 512] width 1133 height 93
drag, startPoint x: 302, startPoint y: 494, endPoint x: 231, endPoint y: 497, distance: 71.1
click at [231, 497] on div "STOCK: XXP5396411" at bounding box center [748, 503] width 1133 height 18
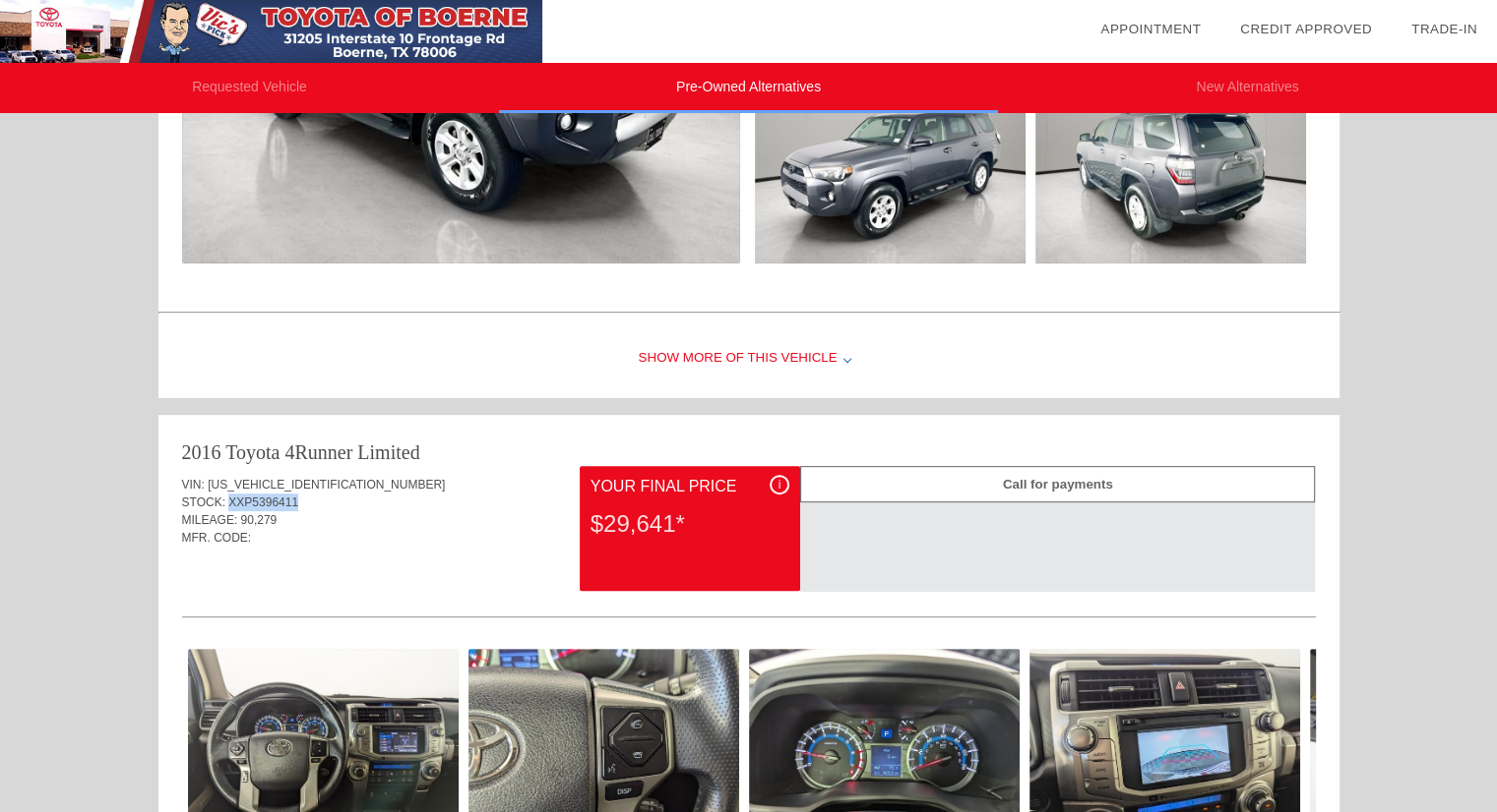
copy span "XXP5396411"
